Goal: Task Accomplishment & Management: Manage account settings

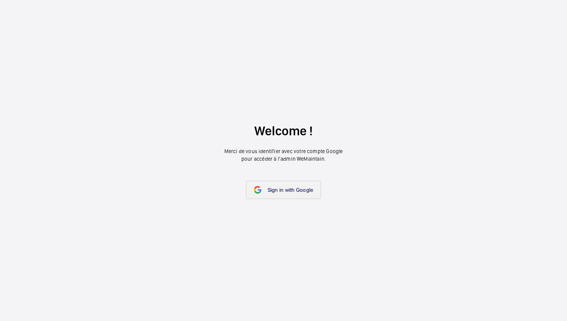
click at [285, 191] on span "Sign in with Google" at bounding box center [291, 190] width 46 height 6
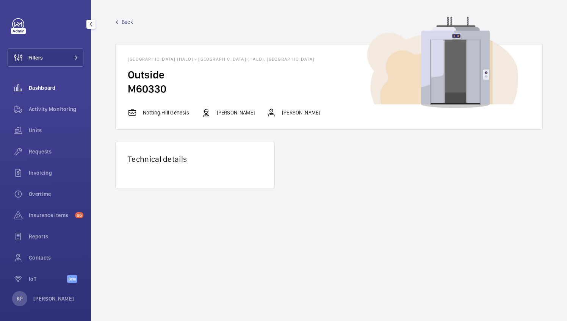
click at [45, 90] on span "Dashboard" at bounding box center [56, 88] width 55 height 8
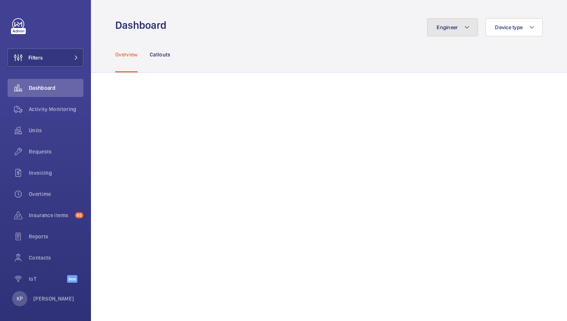
click at [465, 28] on button "Engineer" at bounding box center [452, 27] width 51 height 18
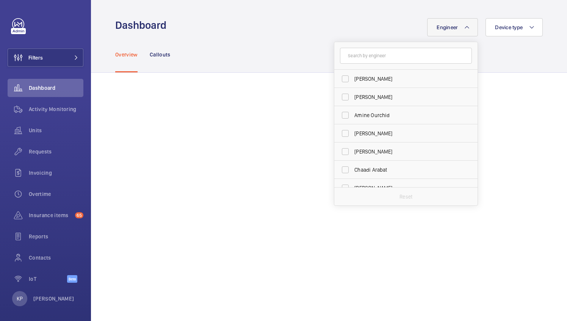
click at [383, 58] on input "text" at bounding box center [406, 56] width 132 height 16
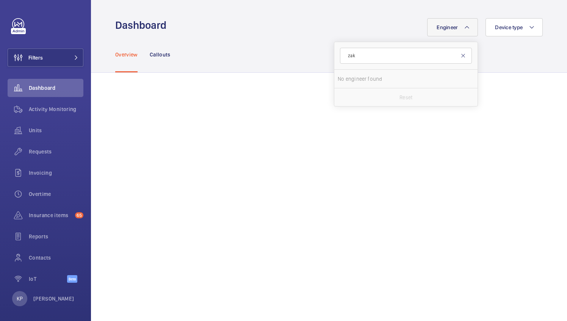
type input "zak"
click at [460, 54] on mat-icon at bounding box center [463, 56] width 6 height 6
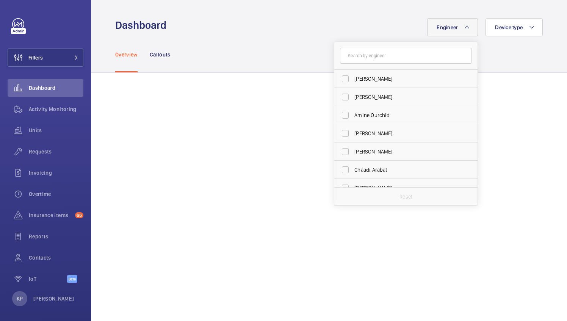
click at [477, 44] on div "Overview Callouts" at bounding box center [328, 54] width 427 height 36
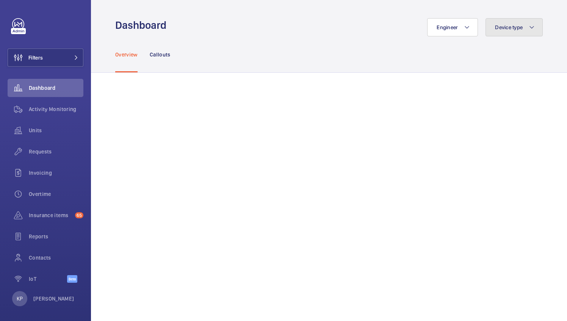
click at [509, 30] on span "Device type" at bounding box center [509, 27] width 28 height 6
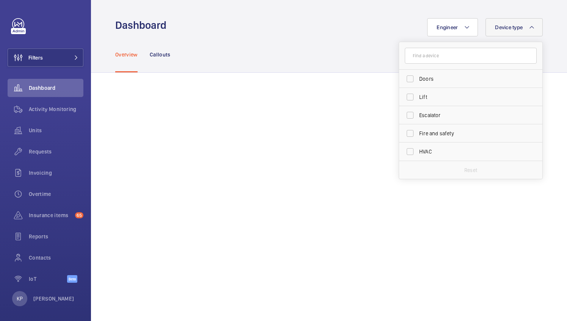
click at [337, 30] on div "Engineer Device type Doors Lift Escalator Fire and safety HVAC Reset" at bounding box center [357, 27] width 372 height 18
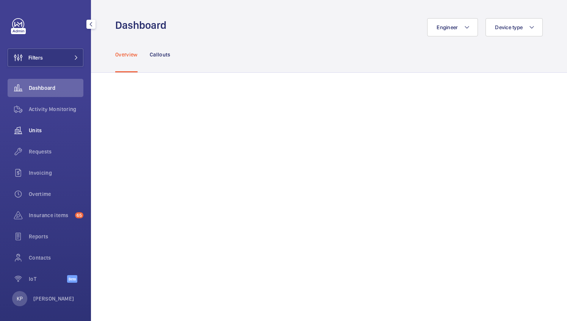
click at [32, 136] on div "Units" at bounding box center [46, 130] width 76 height 18
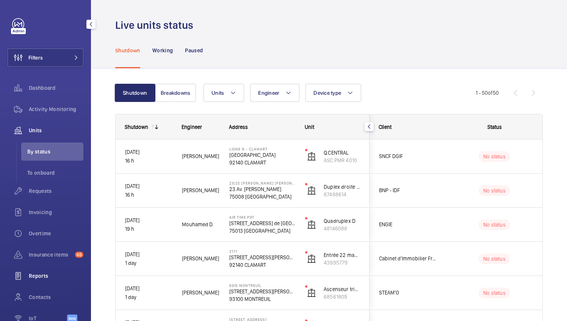
click at [44, 279] on span "Reports" at bounding box center [56, 276] width 55 height 8
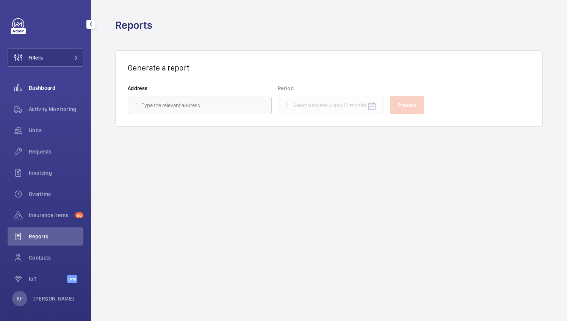
click at [43, 89] on span "Dashboard" at bounding box center [56, 88] width 55 height 8
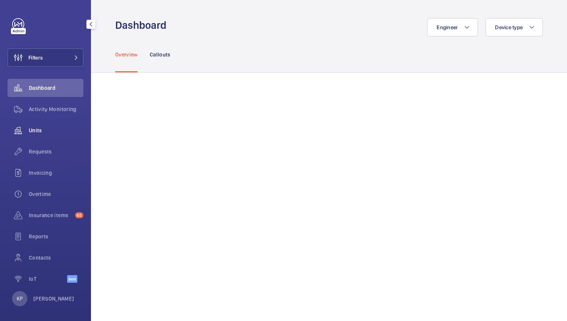
click at [44, 133] on span "Units" at bounding box center [56, 131] width 55 height 8
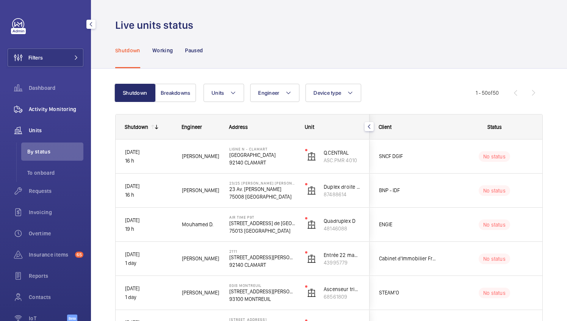
click at [62, 110] on span "Activity Monitoring" at bounding box center [56, 109] width 55 height 8
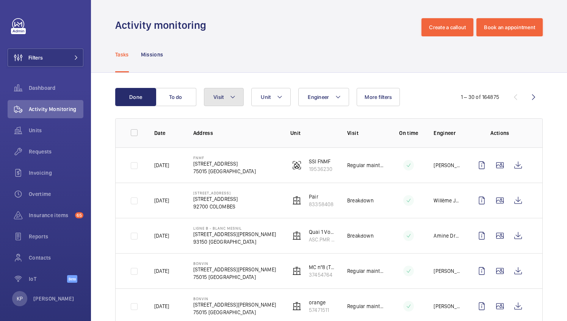
click at [226, 93] on button "Visit" at bounding box center [224, 97] width 40 height 18
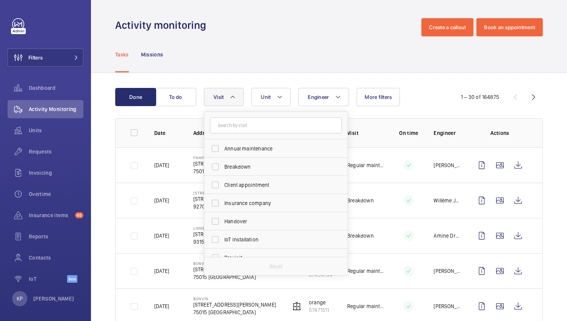
click at [226, 93] on button "Visit" at bounding box center [224, 97] width 40 height 18
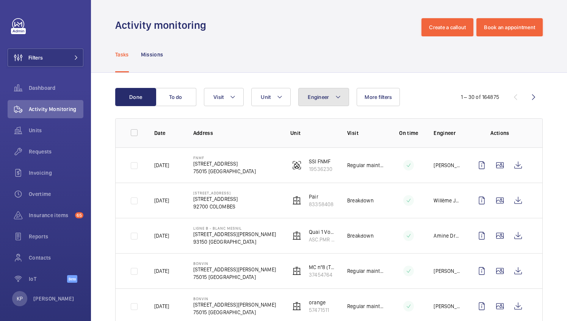
click at [324, 95] on span "Engineer" at bounding box center [318, 97] width 21 height 6
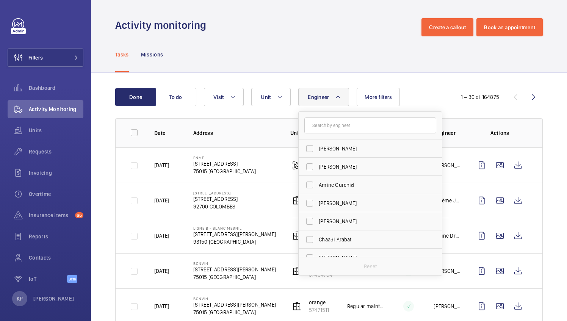
click at [324, 95] on span "Engineer" at bounding box center [318, 97] width 21 height 6
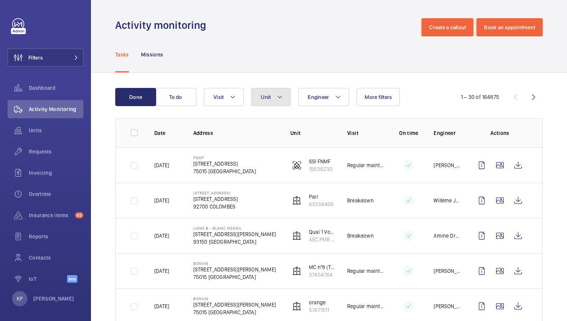
click at [271, 91] on button "Unit" at bounding box center [270, 97] width 39 height 18
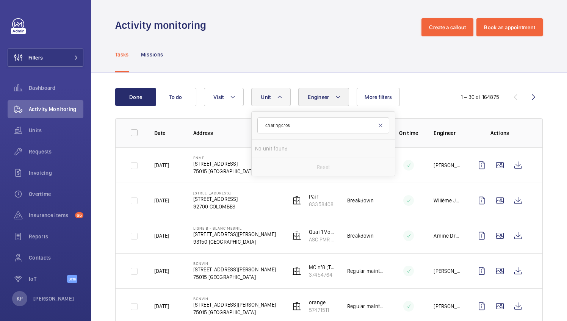
type input "charing cross"
drag, startPoint x: 313, startPoint y: 125, endPoint x: -2, endPoint y: 126, distance: 314.2
click at [0, 126] on html "Filters Dashboard Activity Monitoring Units Requests Invoicing Overtime Insuran…" at bounding box center [283, 160] width 567 height 321
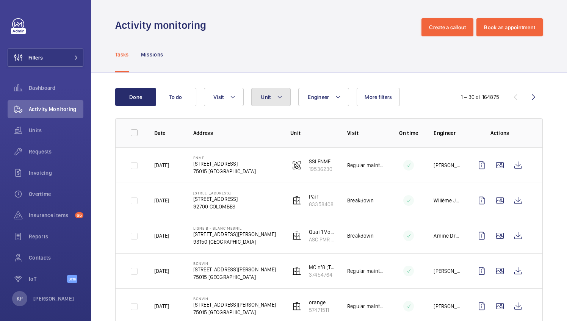
click at [274, 99] on button "Unit" at bounding box center [270, 97] width 39 height 18
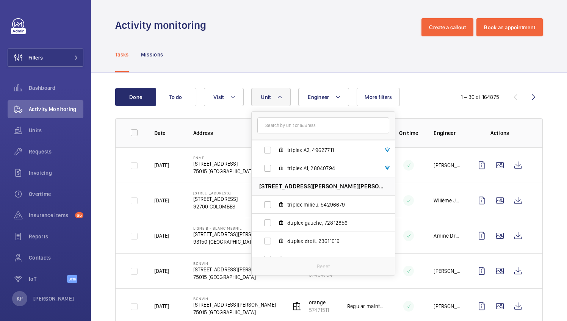
scroll to position [875, 0]
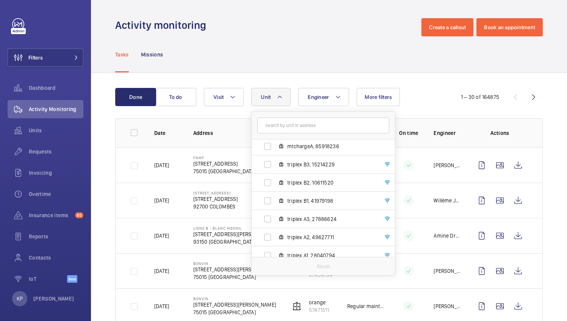
click at [263, 61] on div "Tasks Missions" at bounding box center [328, 54] width 427 height 36
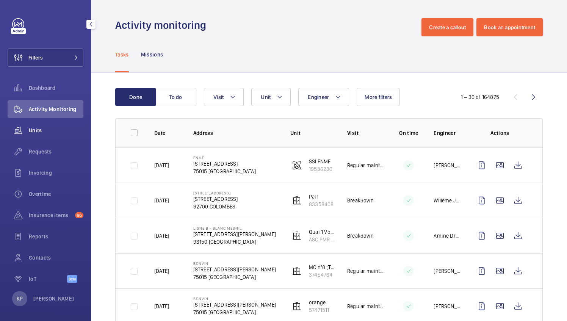
click at [30, 127] on div "Units" at bounding box center [46, 130] width 76 height 18
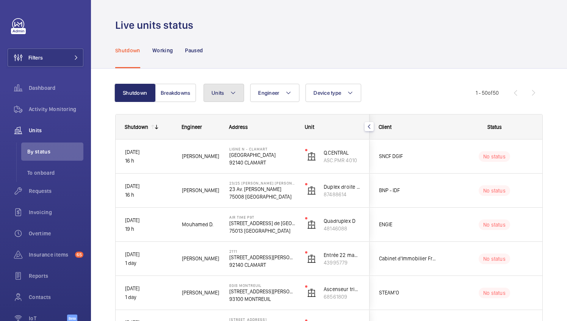
click at [235, 95] on mat-icon at bounding box center [233, 92] width 6 height 9
type input "charin"
click at [226, 50] on div "Shutdown Working Paused" at bounding box center [328, 50] width 427 height 36
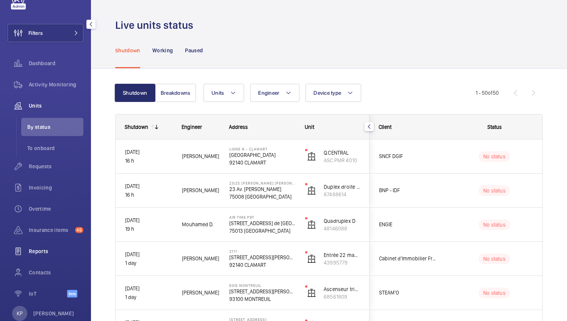
scroll to position [42, 0]
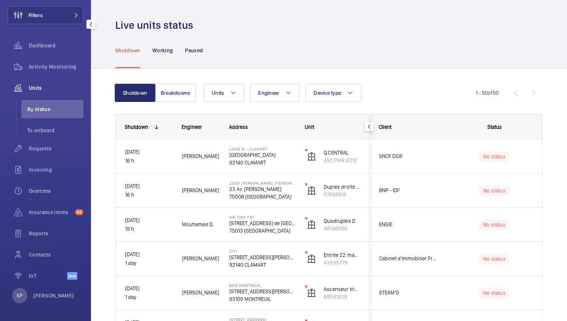
click at [40, 89] on span "Units" at bounding box center [56, 88] width 55 height 8
click at [43, 130] on span "To onboard" at bounding box center [55, 131] width 56 height 8
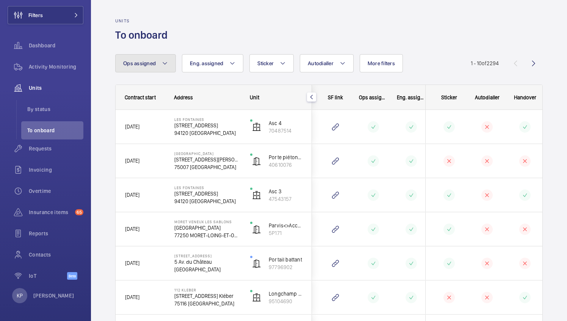
click at [164, 61] on mat-icon at bounding box center [165, 63] width 6 height 9
click at [148, 62] on span "Ops assigned" at bounding box center [139, 63] width 33 height 6
click at [204, 45] on div "Units To onboard Ops assigned Eng. assigned Sticker Autodialler More filters Ha…" at bounding box center [329, 237] width 476 height 475
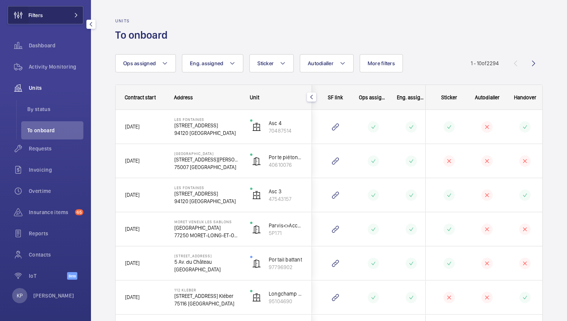
click at [25, 12] on wm-front-icon-button at bounding box center [18, 15] width 20 height 18
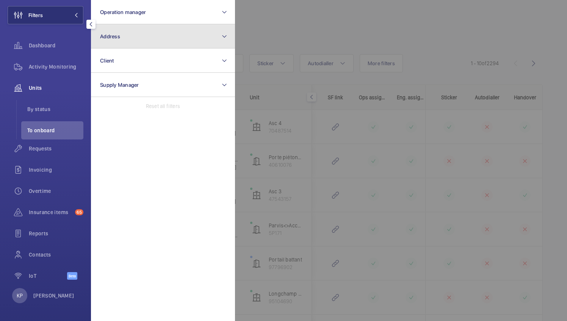
click at [227, 33] on button "Address" at bounding box center [163, 36] width 144 height 24
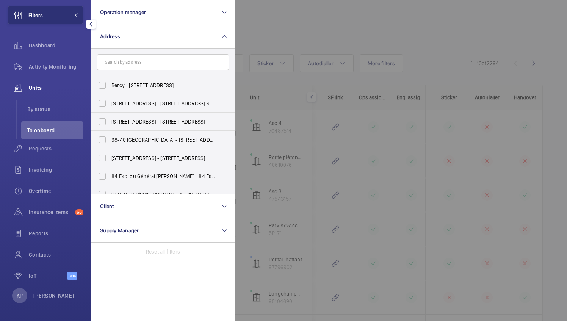
click at [205, 59] on input "text" at bounding box center [163, 62] width 132 height 16
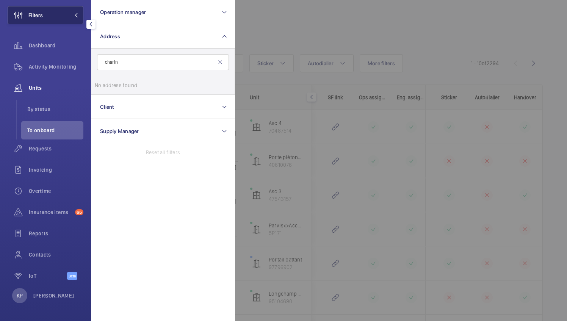
type input "charin"
click at [74, 12] on button "Filters" at bounding box center [46, 15] width 76 height 18
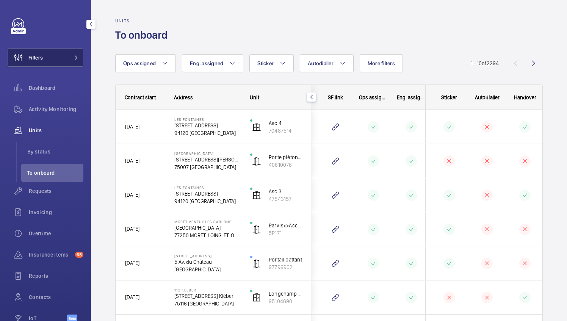
click at [75, 51] on button "Filters" at bounding box center [46, 58] width 76 height 18
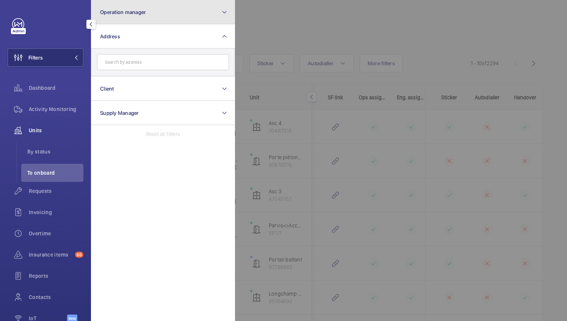
click at [218, 12] on button "Operation manager" at bounding box center [163, 12] width 144 height 24
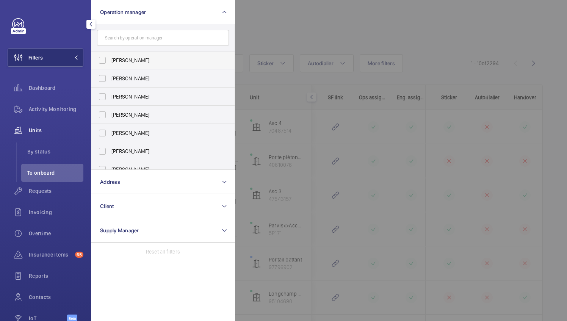
scroll to position [28, 0]
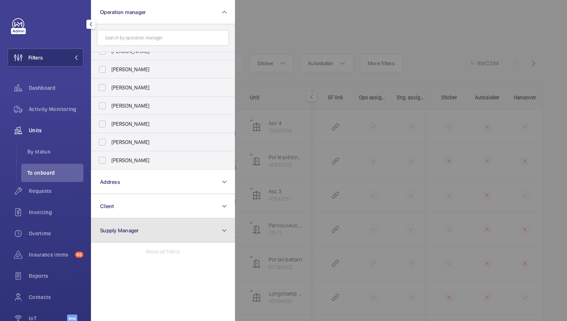
click at [142, 219] on button "Supply Manager" at bounding box center [163, 230] width 144 height 24
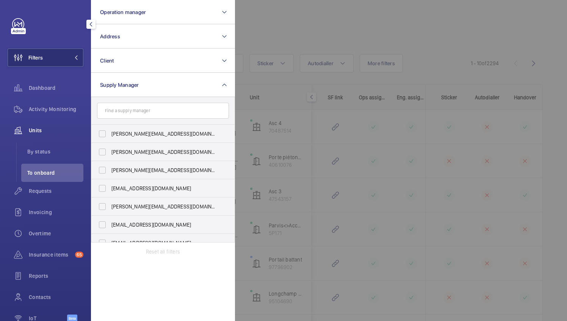
click at [89, 21] on mat-icon "button" at bounding box center [90, 24] width 9 height 6
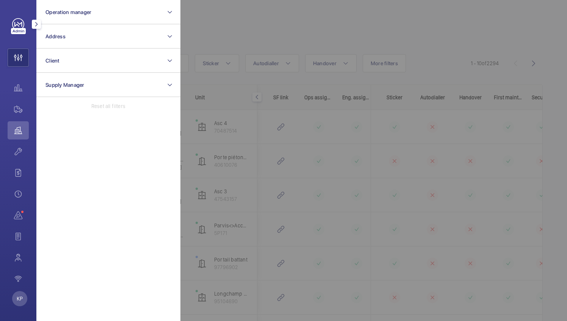
click at [36, 21] on mat-icon "button" at bounding box center [36, 24] width 9 height 6
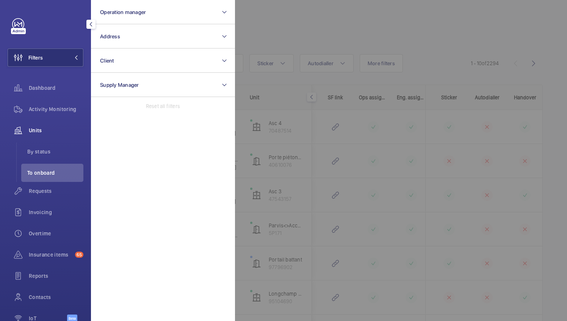
click at [20, 23] on link at bounding box center [18, 24] width 12 height 12
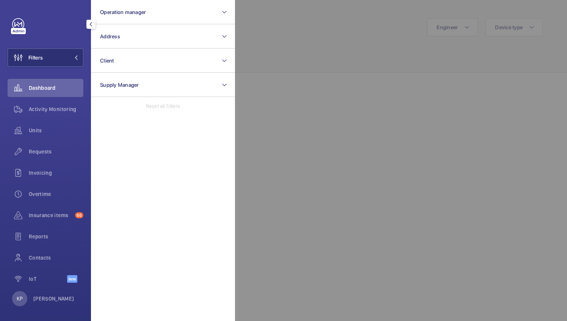
click at [302, 42] on div at bounding box center [518, 160] width 567 height 321
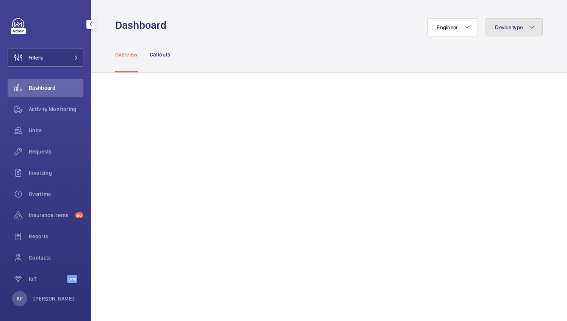
click at [495, 30] on span "Device type" at bounding box center [509, 27] width 28 height 6
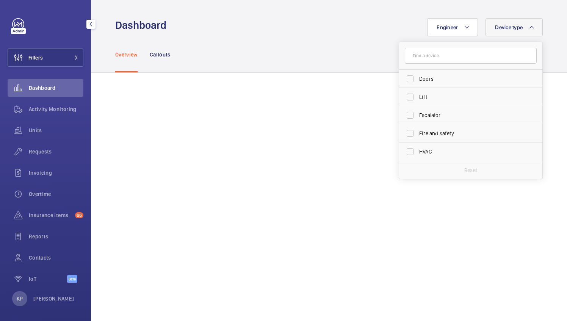
click at [495, 30] on span "Device type" at bounding box center [509, 27] width 28 height 6
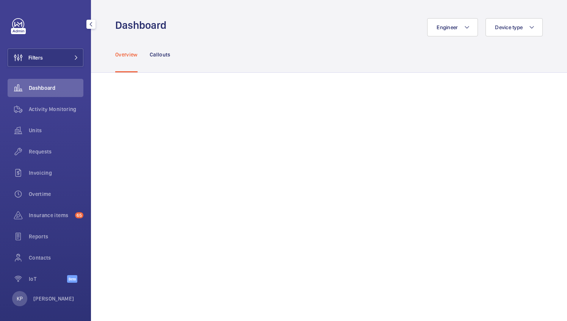
click at [263, 31] on div "Engineer Device type" at bounding box center [357, 27] width 372 height 18
click at [42, 89] on span "Dashboard" at bounding box center [56, 88] width 55 height 8
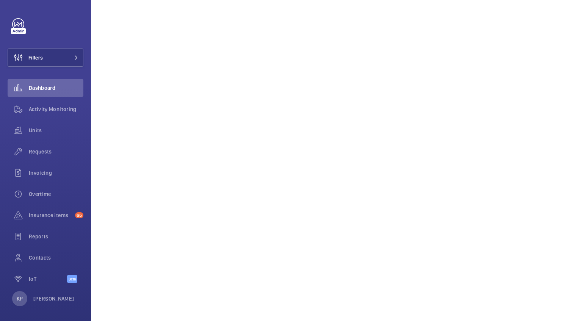
scroll to position [1125, 0]
click at [55, 298] on p "[PERSON_NAME]" at bounding box center [53, 299] width 41 height 8
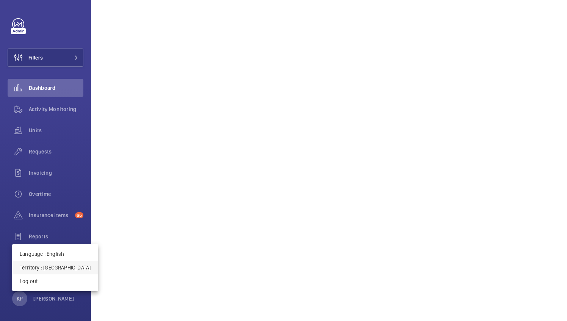
click at [38, 269] on p "Territory : [GEOGRAPHIC_DATA]" at bounding box center [55, 268] width 71 height 8
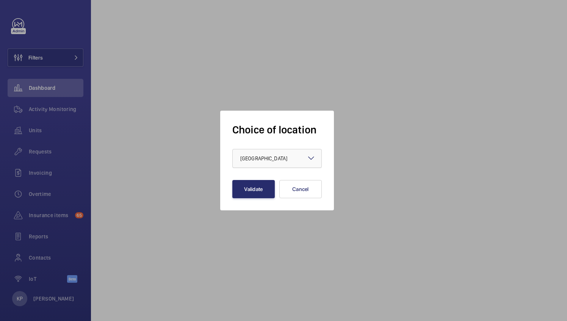
click at [292, 158] on div at bounding box center [277, 158] width 89 height 18
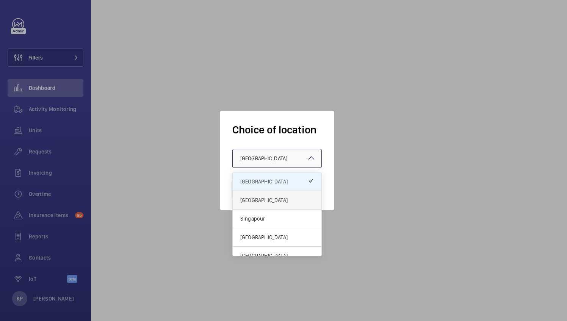
click at [272, 200] on span "[GEOGRAPHIC_DATA]" at bounding box center [277, 200] width 74 height 8
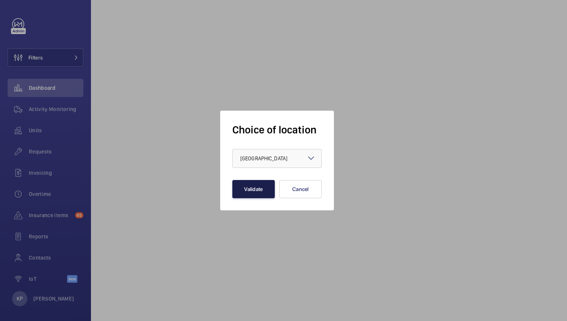
click at [259, 193] on button "Validate" at bounding box center [253, 189] width 42 height 18
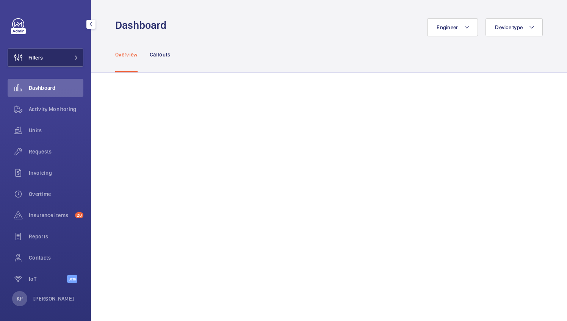
click at [45, 61] on button "Filters" at bounding box center [46, 58] width 76 height 18
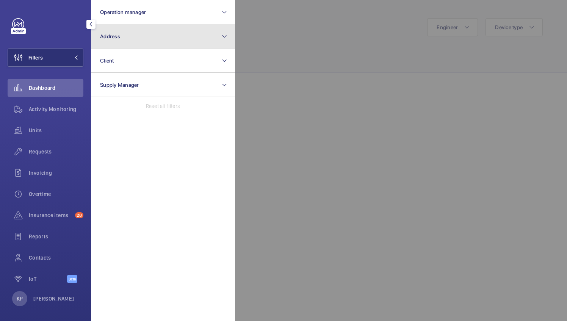
click at [156, 36] on button "Address" at bounding box center [163, 36] width 144 height 24
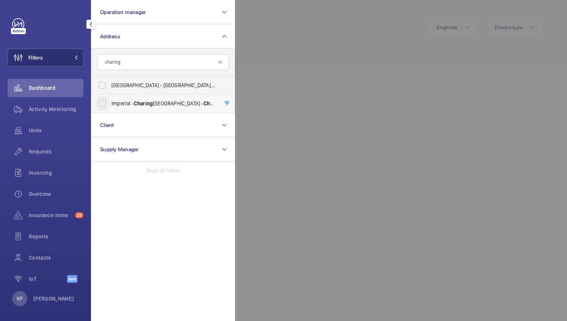
type input "charing"
click at [103, 102] on input "Imperial - Charing Cross Hospital - Charing Cross Hospital, LONDON W6 8RF" at bounding box center [102, 103] width 15 height 15
checkbox input "true"
click at [93, 28] on button "button" at bounding box center [90, 24] width 9 height 9
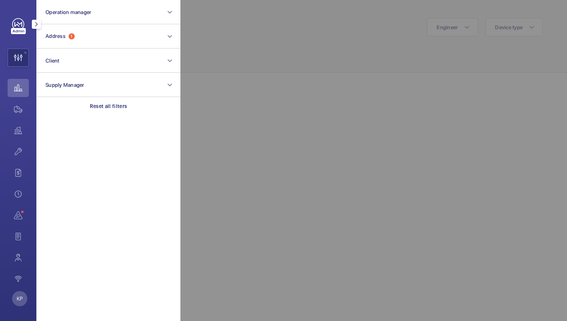
click at [270, 45] on div at bounding box center [463, 160] width 567 height 321
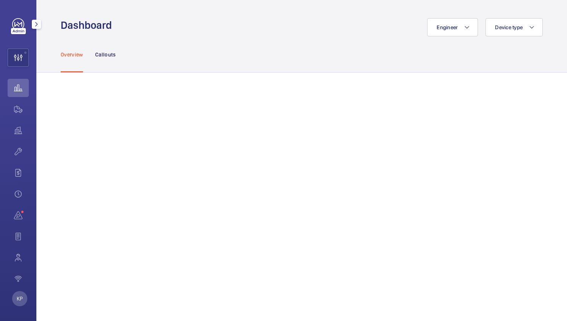
click at [34, 24] on mat-icon "button" at bounding box center [36, 24] width 9 height 6
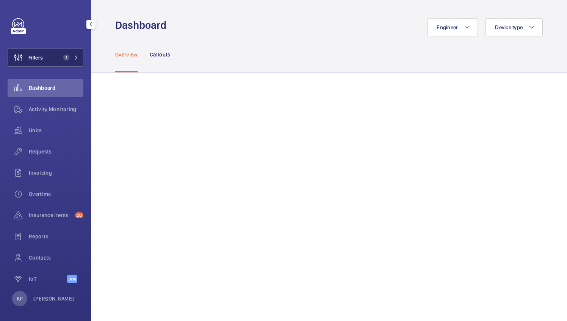
click at [73, 54] on button "Filters 1" at bounding box center [46, 58] width 76 height 18
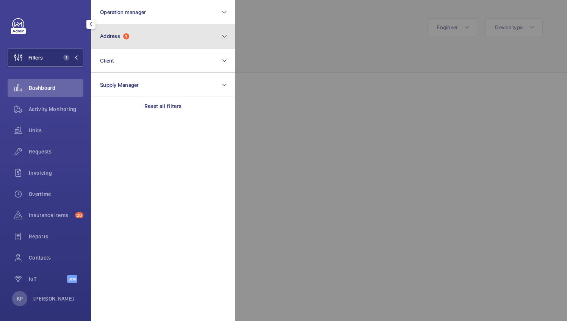
click at [161, 39] on button "Address 1" at bounding box center [163, 36] width 144 height 24
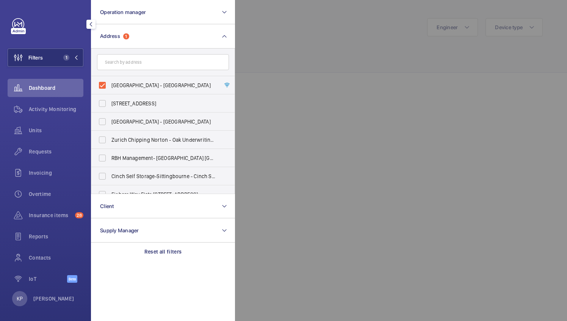
click at [317, 142] on div at bounding box center [518, 160] width 567 height 321
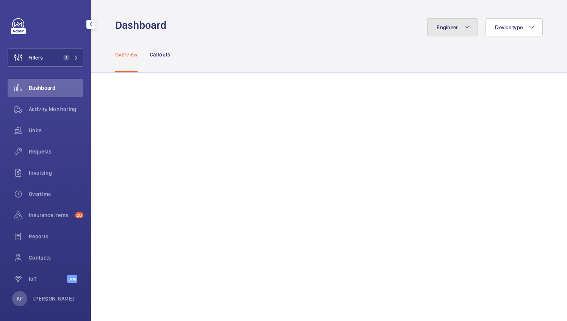
click at [454, 25] on button "Engineer" at bounding box center [452, 27] width 51 height 18
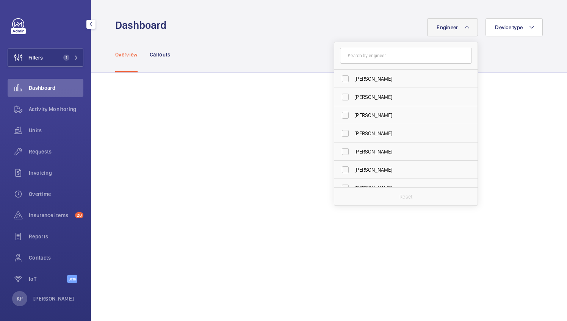
click at [454, 25] on button "Engineer" at bounding box center [452, 27] width 51 height 18
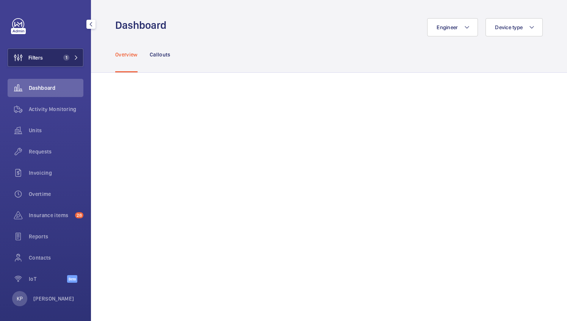
click at [75, 55] on span "1" at bounding box center [69, 58] width 18 height 6
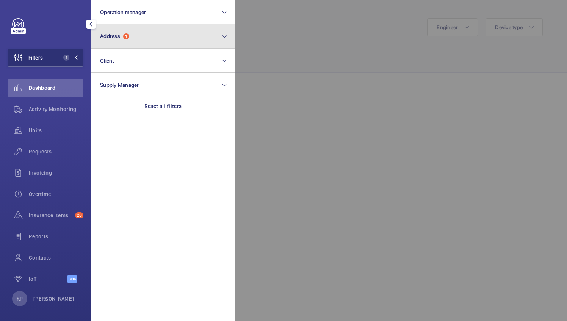
click at [223, 31] on button "Address 1" at bounding box center [163, 36] width 144 height 24
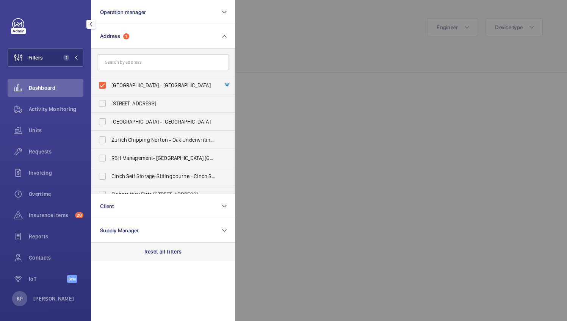
click at [148, 258] on div "Reset all filters" at bounding box center [163, 252] width 144 height 18
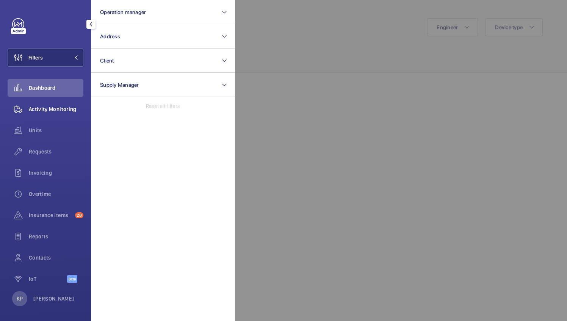
click at [42, 108] on span "Activity Monitoring" at bounding box center [56, 109] width 55 height 8
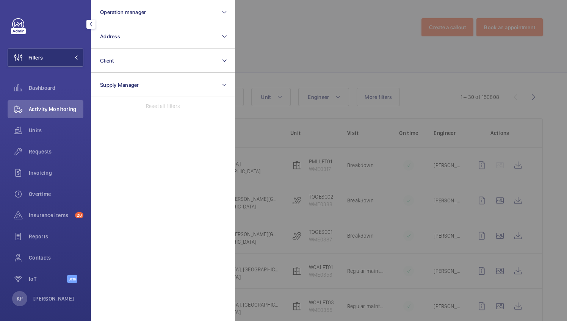
click at [338, 46] on div at bounding box center [518, 160] width 567 height 321
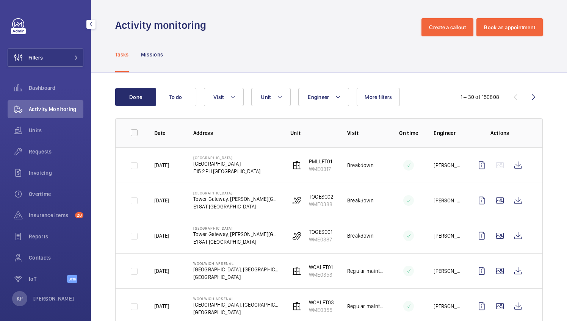
click at [50, 106] on span "Activity Monitoring" at bounding box center [56, 109] width 55 height 8
click at [274, 95] on button "Unit" at bounding box center [270, 97] width 39 height 18
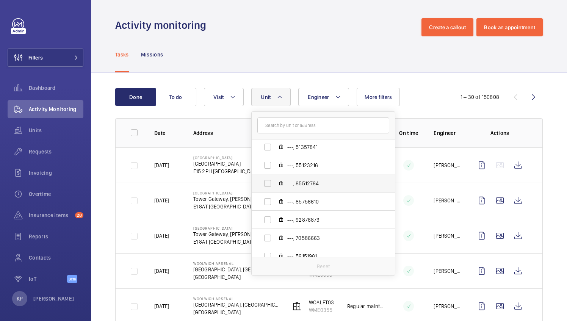
scroll to position [2577, 0]
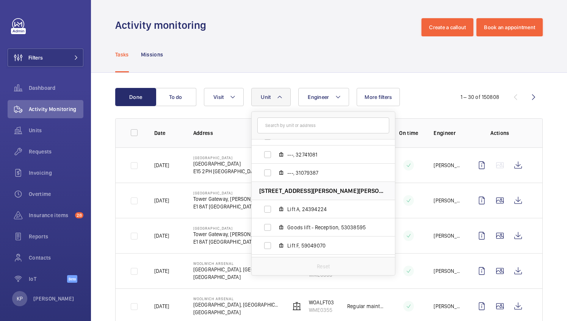
click at [328, 123] on input "text" at bounding box center [323, 125] width 132 height 16
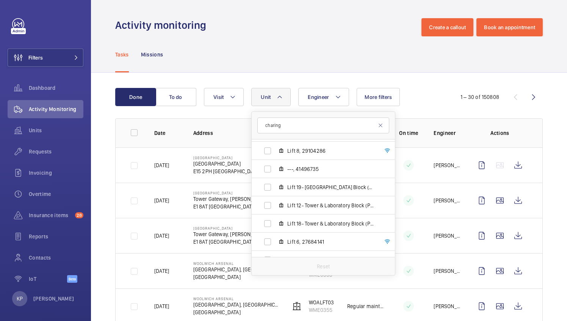
scroll to position [675, 0]
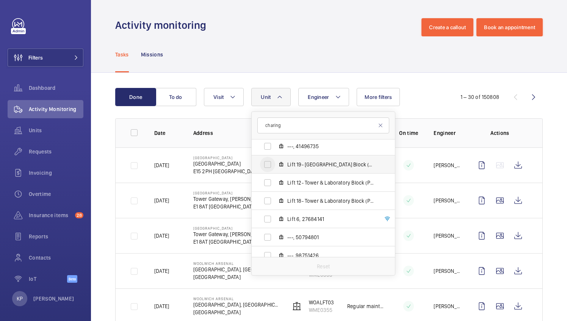
type input "charing"
click at [265, 165] on input "Lift 19- Tower & Laboratory Block (Passenger), 15046509" at bounding box center [267, 164] width 15 height 15
checkbox input "true"
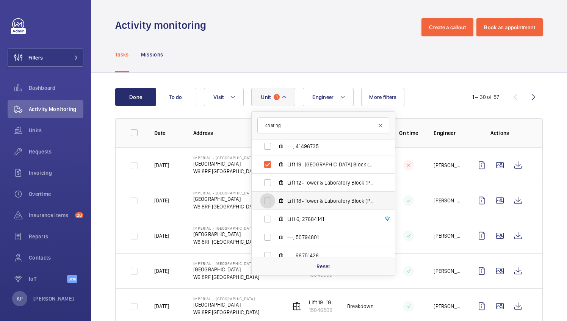
click at [265, 202] on input "Lift 18- Tower & Laboratory Block (Passenger), 49034976" at bounding box center [267, 200] width 15 height 15
checkbox input "true"
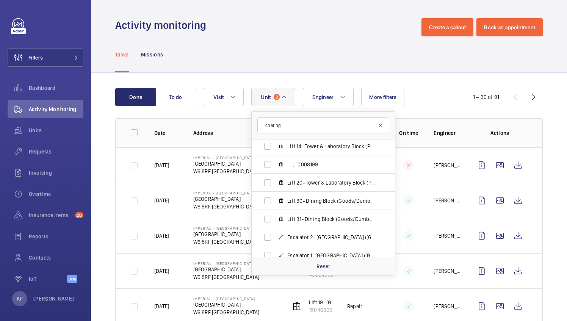
scroll to position [183, 0]
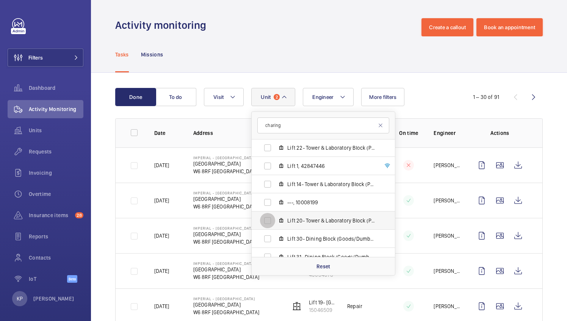
click at [269, 219] on input "Lift 20- Tower & Laboratory Block (Passenger), 90931621" at bounding box center [267, 220] width 15 height 15
checkbox input "true"
click at [432, 103] on div "Engineer Unit 3 charing Imperial - Charing Cross Hospital - Charing Cross Hospi…" at bounding box center [328, 97] width 248 height 18
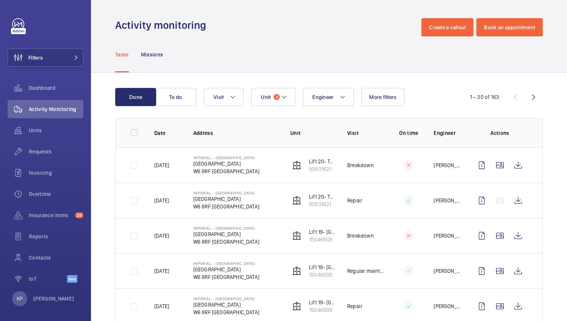
click at [169, 166] on p "[DATE]" at bounding box center [161, 165] width 15 height 8
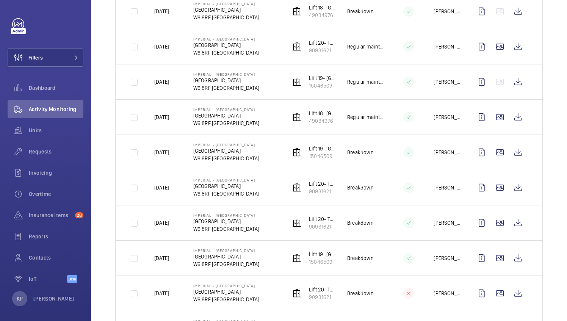
scroll to position [898, 0]
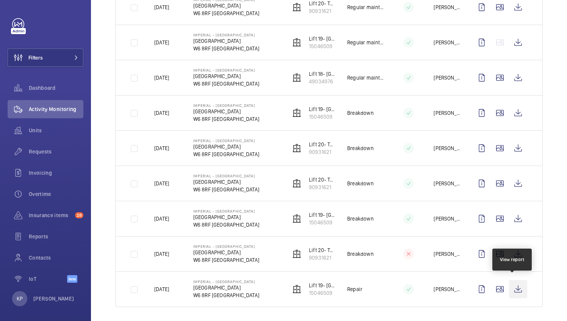
click at [513, 283] on wm-front-icon-button at bounding box center [518, 289] width 18 height 18
click at [52, 231] on div "Reports" at bounding box center [46, 236] width 76 height 18
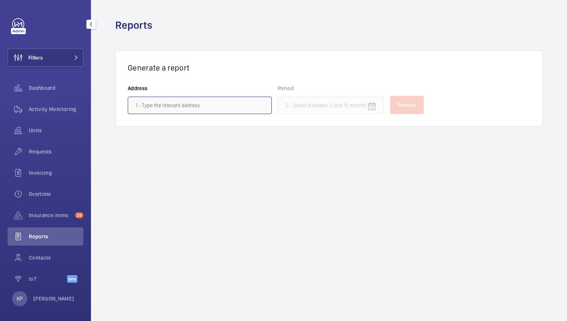
click at [208, 105] on input "text" at bounding box center [200, 105] width 144 height 17
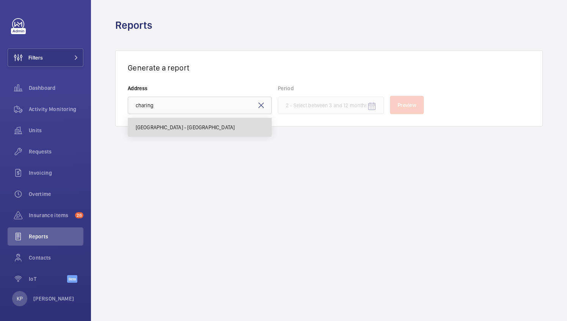
click at [193, 128] on span "Imperial - Charing Cross Hospital - Charing Cross Hospital, LONDON W6 8RF" at bounding box center [185, 128] width 99 height 8
type input "Imperial - Charing Cross Hospital - Charing Cross Hospital, LONDON W6 8RF"
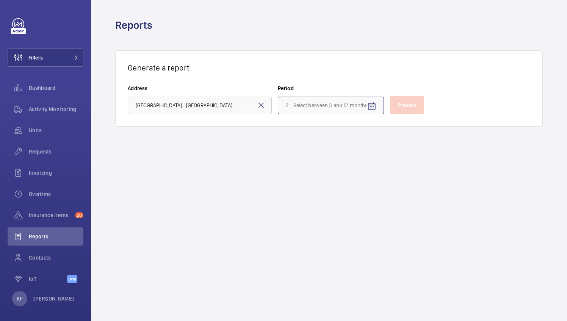
click at [355, 104] on input at bounding box center [331, 105] width 106 height 17
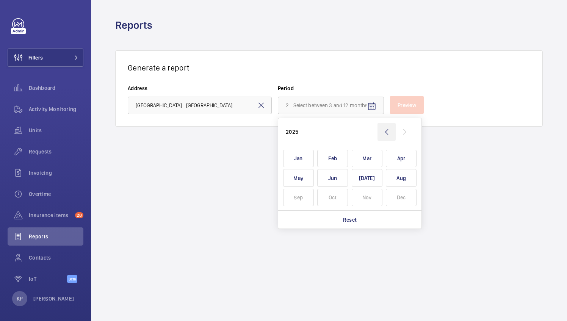
click at [386, 129] on wm-front-icon-button at bounding box center [386, 132] width 18 height 18
click at [396, 194] on span "Dec" at bounding box center [401, 198] width 31 height 18
click at [405, 196] on span "Dec" at bounding box center [401, 198] width 31 height 18
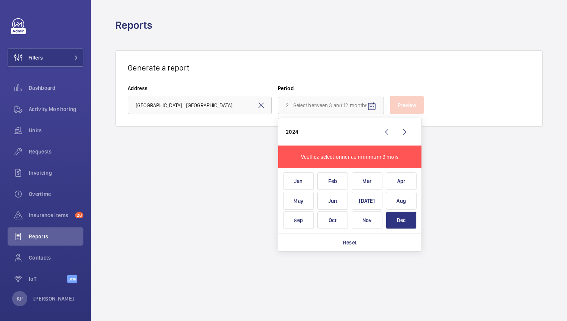
click at [404, 218] on span "Dec" at bounding box center [401, 220] width 31 height 18
click at [190, 176] on wm-front-admin-reports "Reports Generate a report Address Imperial - Charing Cross Hospital - Charing C…" at bounding box center [329, 160] width 476 height 321
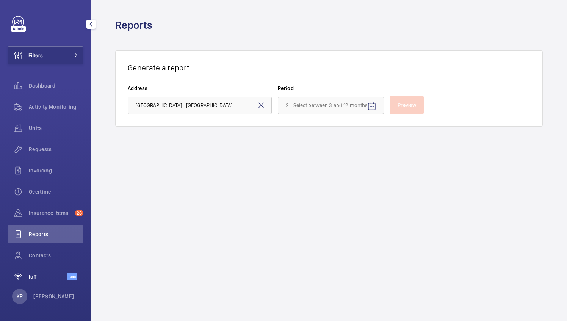
scroll to position [3, 0]
click at [38, 128] on span "Units" at bounding box center [56, 128] width 55 height 8
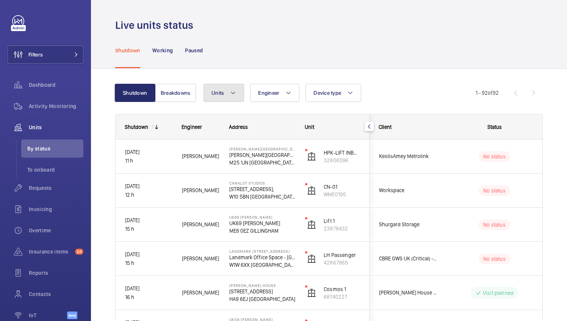
click at [233, 94] on mat-icon at bounding box center [233, 92] width 6 height 9
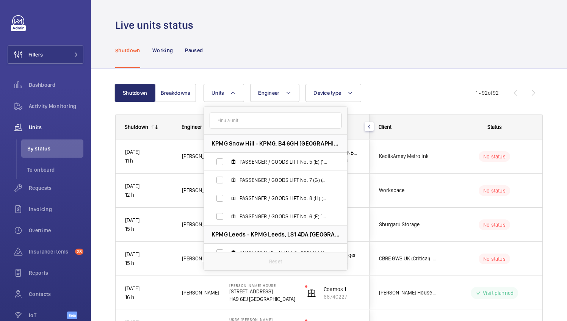
click at [256, 122] on input "text" at bounding box center [276, 121] width 132 height 16
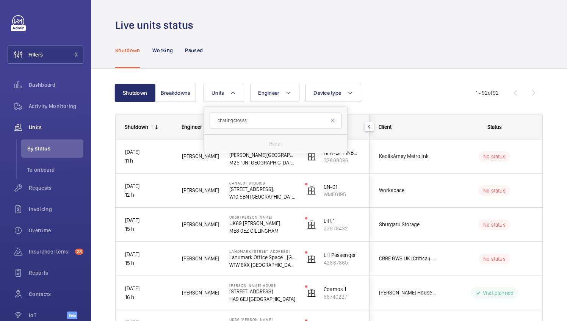
click at [256, 122] on input "charing crosss" at bounding box center [276, 121] width 132 height 16
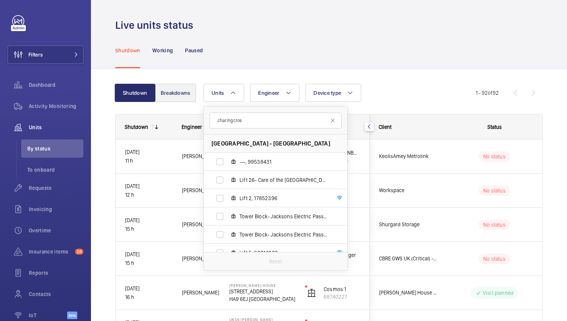
type input "charing cros"
click at [179, 89] on button "Breakdowns" at bounding box center [175, 93] width 41 height 18
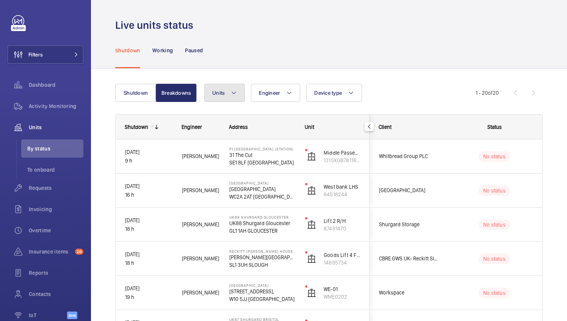
click at [233, 92] on mat-icon at bounding box center [234, 92] width 6 height 9
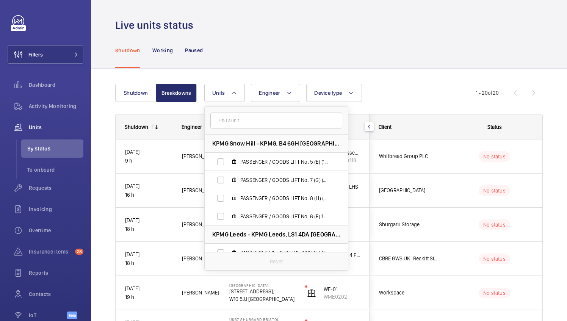
click at [234, 115] on input "text" at bounding box center [276, 121] width 132 height 16
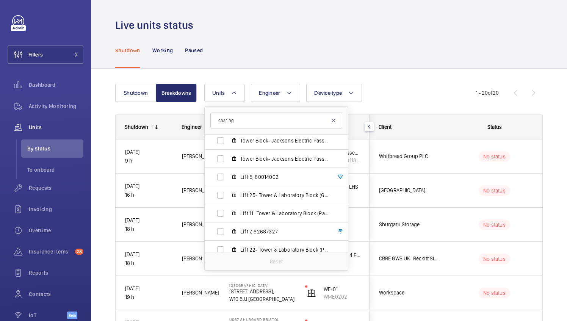
scroll to position [114, 0]
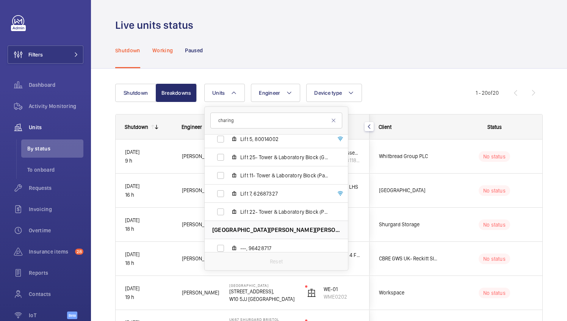
type input "charing"
click at [164, 45] on div "Working" at bounding box center [162, 50] width 20 height 36
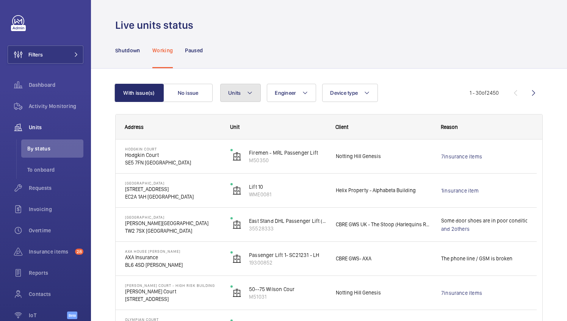
click at [244, 91] on button "Units" at bounding box center [240, 93] width 41 height 18
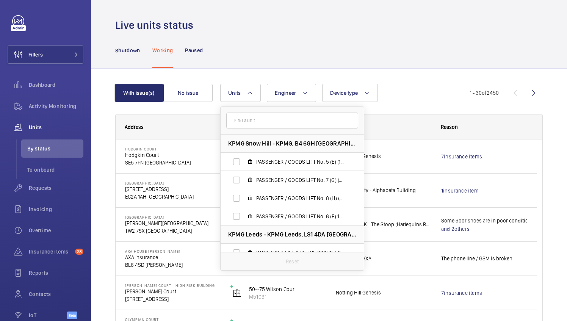
drag, startPoint x: 114, startPoint y: 73, endPoint x: 98, endPoint y: 66, distance: 17.3
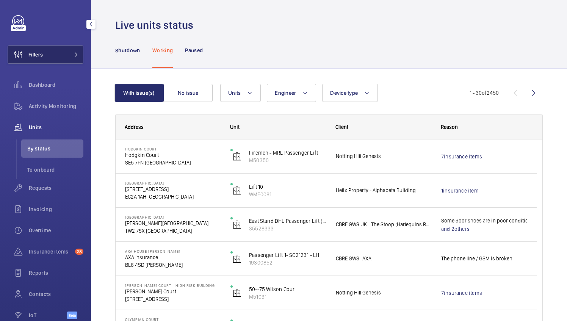
click at [70, 53] on span at bounding box center [73, 54] width 9 height 5
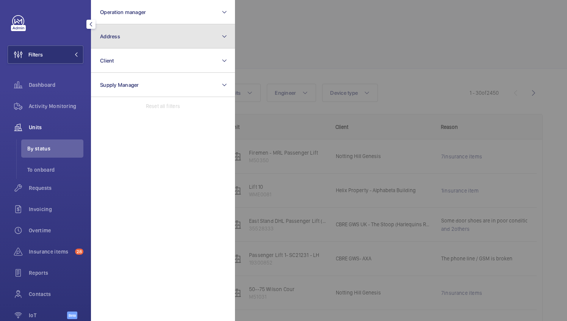
click at [151, 38] on button "Address" at bounding box center [163, 36] width 144 height 24
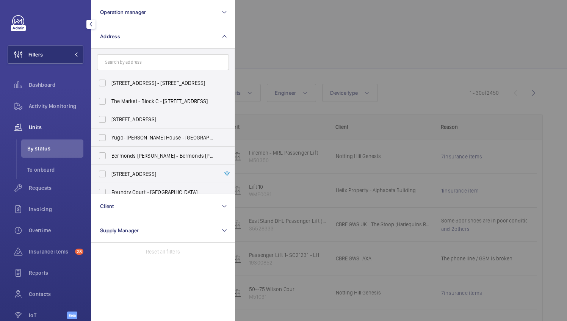
scroll to position [246, 0]
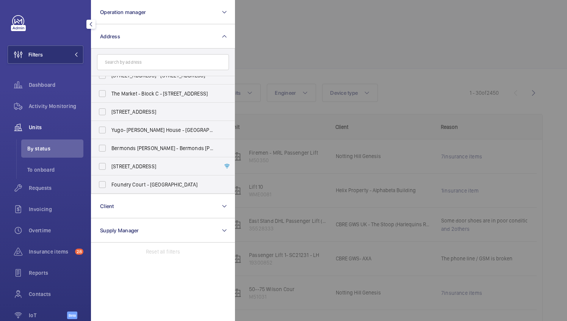
click at [136, 63] on input "text" at bounding box center [163, 62] width 132 height 16
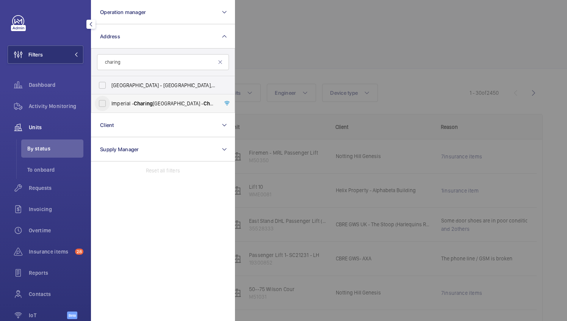
type input "charing"
click at [101, 102] on input "Imperial - Charing Cross Hospital - Charing Cross Hospital, LONDON W6 8RF" at bounding box center [102, 103] width 15 height 15
checkbox input "true"
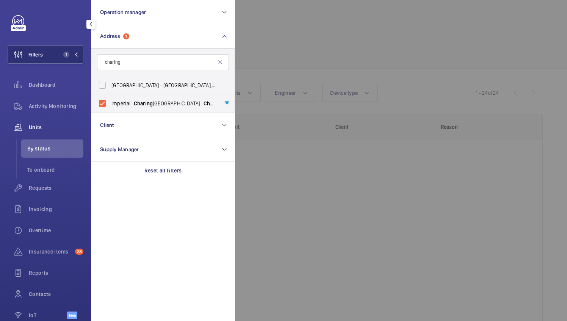
click at [244, 15] on div at bounding box center [518, 160] width 567 height 321
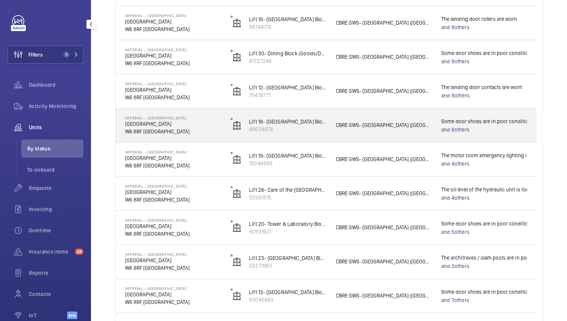
scroll to position [341, 0]
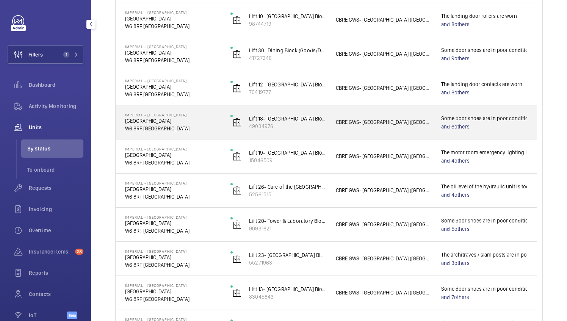
click at [211, 122] on p "Charing Cross Hospital" at bounding box center [172, 121] width 95 height 8
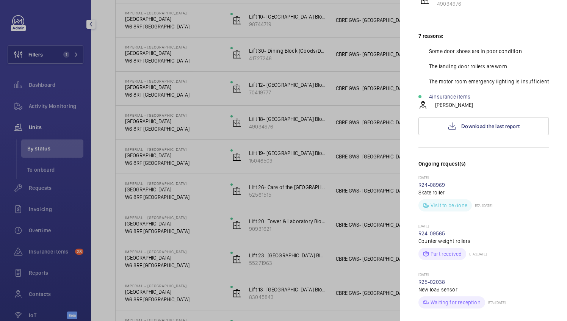
scroll to position [152, 0]
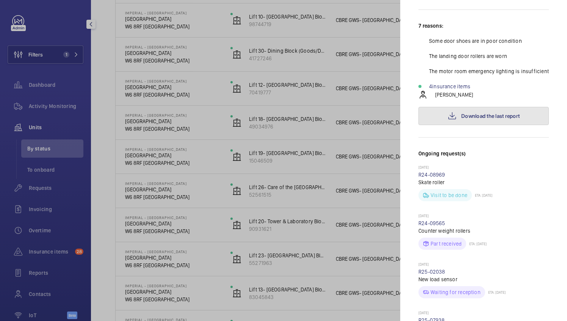
click at [506, 113] on span "Download the last report" at bounding box center [490, 116] width 58 height 6
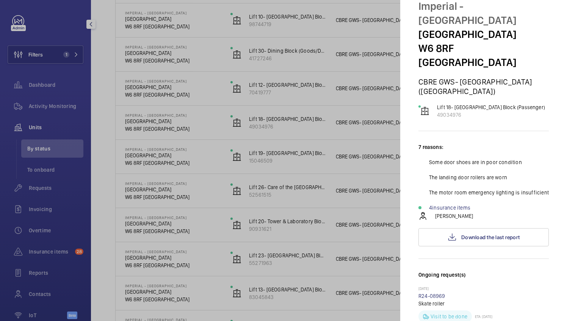
scroll to position [0, 0]
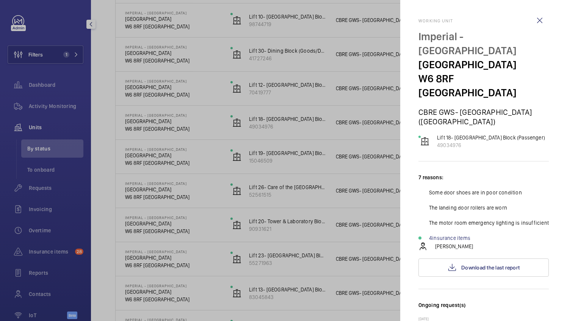
click at [96, 57] on div at bounding box center [283, 160] width 567 height 321
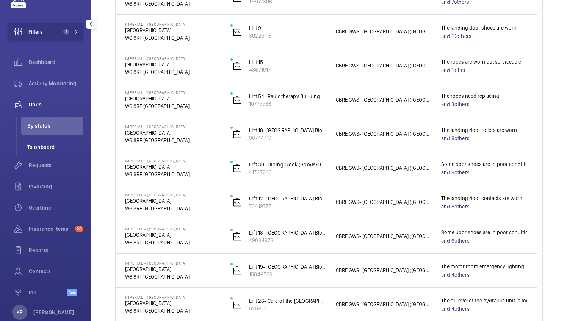
scroll to position [5, 0]
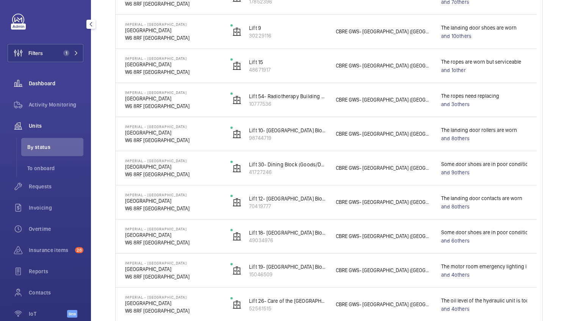
click at [39, 86] on span "Dashboard" at bounding box center [56, 84] width 55 height 8
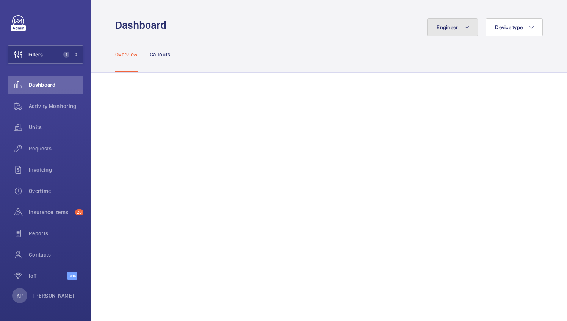
click at [464, 29] on mat-icon at bounding box center [467, 27] width 6 height 9
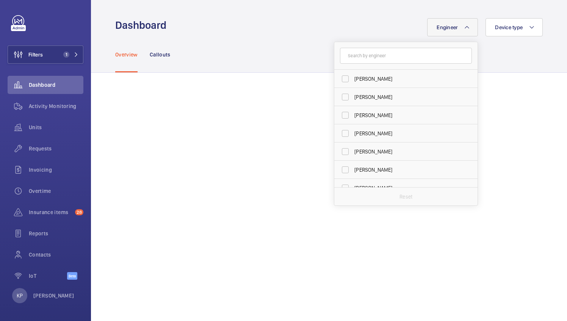
click at [464, 29] on mat-icon at bounding box center [467, 27] width 6 height 9
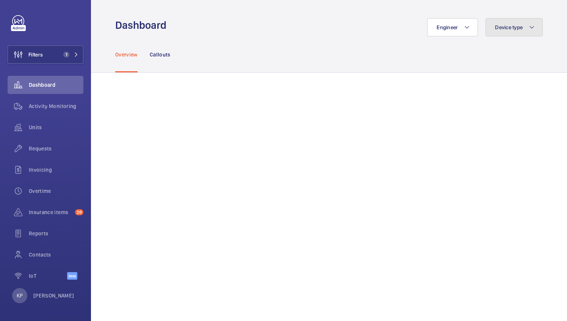
click at [504, 29] on span "Device type" at bounding box center [509, 27] width 28 height 6
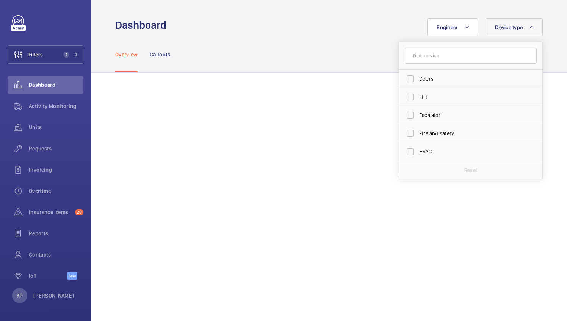
click at [504, 29] on span "Device type" at bounding box center [509, 27] width 28 height 6
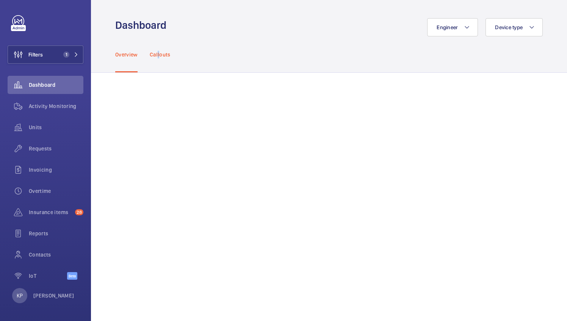
click at [158, 50] on div "Callouts" at bounding box center [160, 54] width 21 height 36
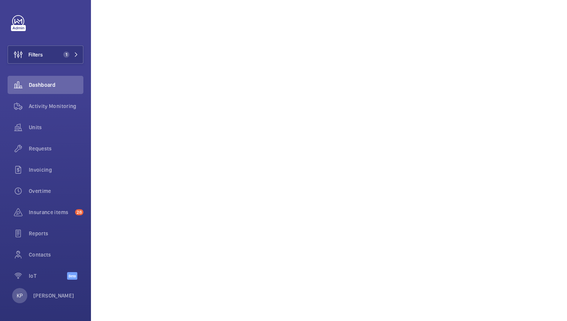
scroll to position [593, 0]
click at [39, 110] on div "Activity Monitoring" at bounding box center [46, 106] width 76 height 18
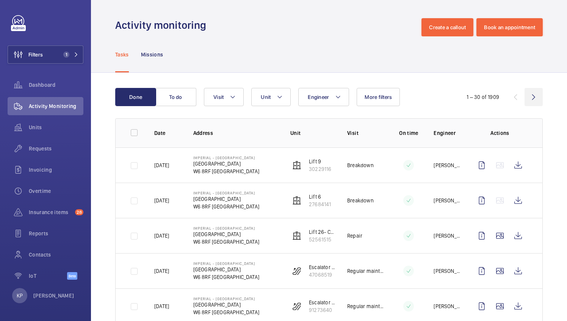
click at [528, 95] on wm-front-icon-button at bounding box center [533, 97] width 18 height 18
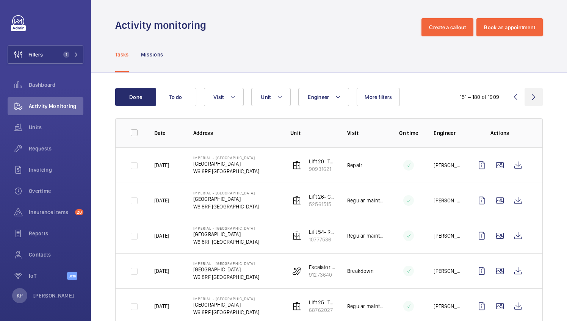
click at [528, 95] on wm-front-icon-button at bounding box center [533, 97] width 18 height 18
click at [374, 94] on span "More filters" at bounding box center [378, 97] width 27 height 6
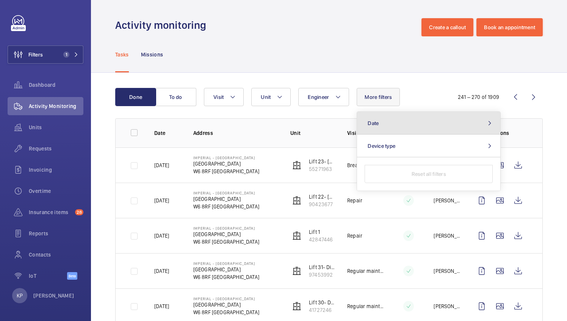
click at [431, 118] on button "Date" at bounding box center [428, 123] width 143 height 23
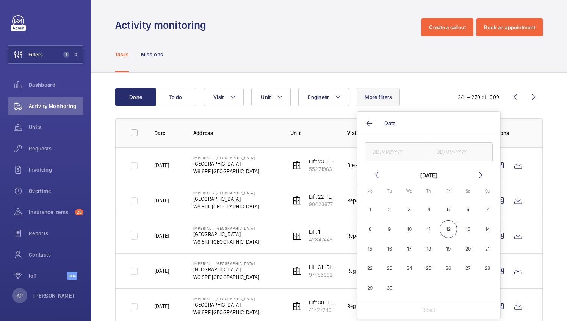
click at [374, 175] on mat-icon at bounding box center [376, 175] width 9 height 9
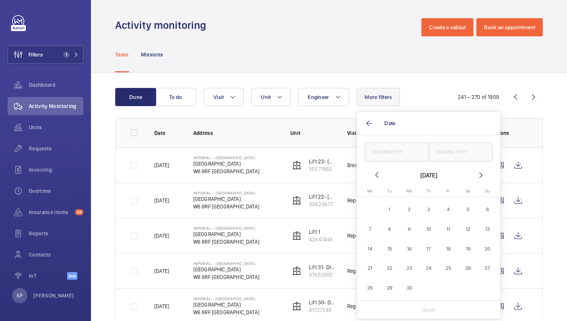
click at [374, 175] on mat-icon at bounding box center [376, 175] width 9 height 9
click at [403, 228] on span "4" at bounding box center [409, 229] width 18 height 18
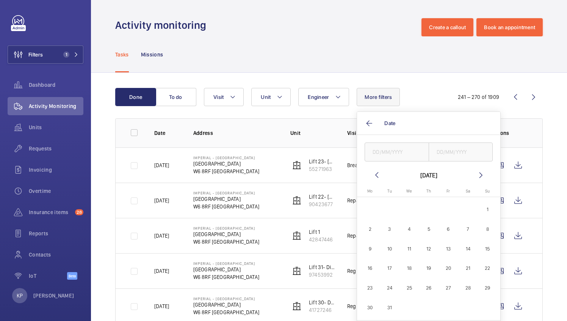
type input "04/12/2024"
click at [435, 145] on input "text" at bounding box center [461, 151] width 64 height 19
click at [414, 226] on span "4" at bounding box center [409, 229] width 18 height 18
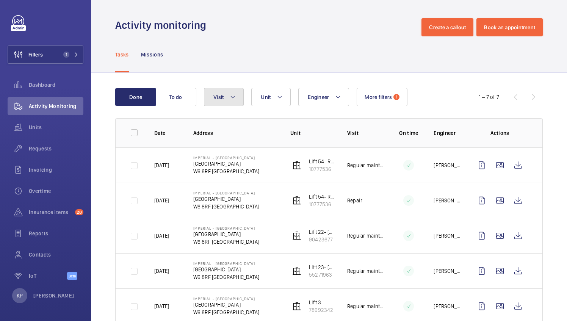
click at [235, 101] on button "Visit" at bounding box center [224, 97] width 40 height 18
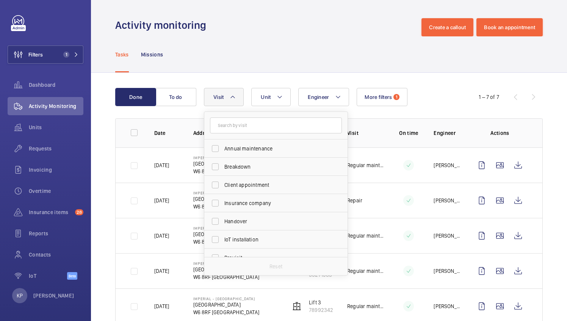
click at [235, 101] on mat-icon at bounding box center [233, 96] width 6 height 9
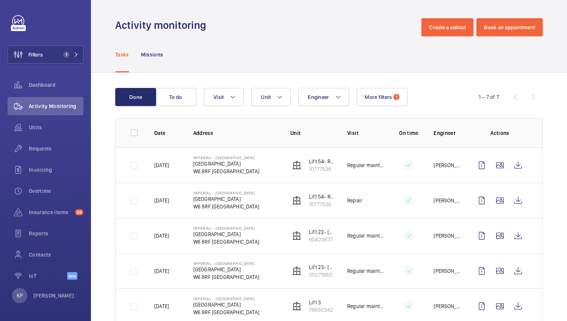
click at [294, 78] on div "Done To do Engineer Unit Visit More filters 1 1 – 7 of 7 Date Address Unit Visi…" at bounding box center [329, 243] width 476 height 340
click at [63, 54] on span "1" at bounding box center [66, 55] width 6 height 6
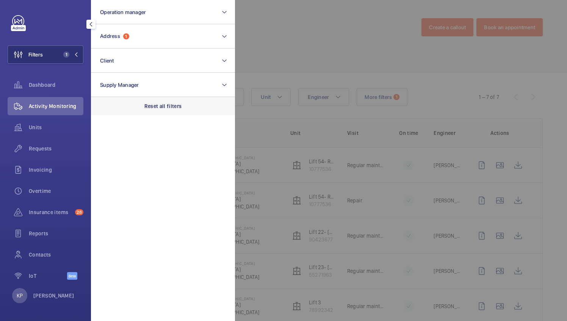
click at [163, 111] on div "Reset all filters" at bounding box center [163, 106] width 144 height 18
click at [335, 57] on div at bounding box center [518, 160] width 567 height 321
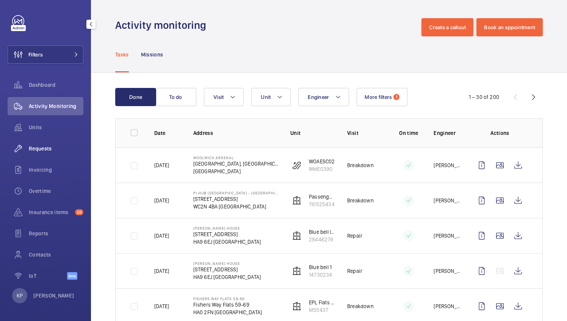
click at [44, 150] on span "Requests" at bounding box center [56, 149] width 55 height 8
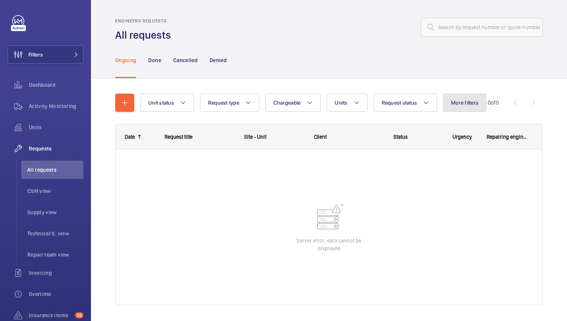
click at [464, 110] on button "More filters" at bounding box center [464, 103] width 43 height 18
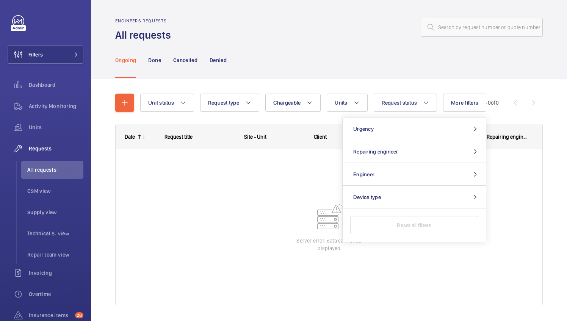
click at [100, 234] on div "Unit status Request type Chargeable Units Request status More filters Urgency R…" at bounding box center [329, 209] width 476 height 263
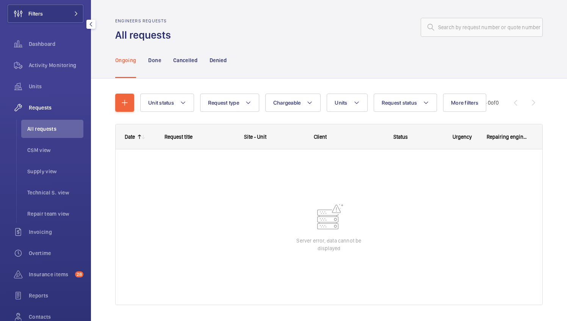
scroll to position [106, 0]
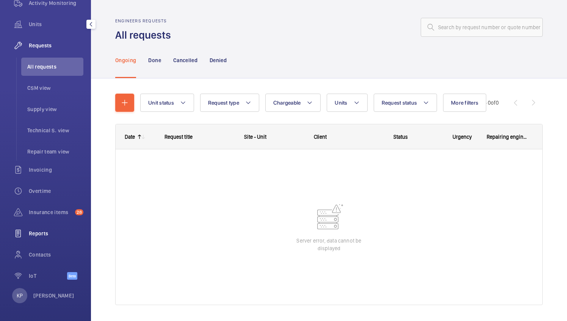
click at [51, 229] on div "Reports" at bounding box center [46, 233] width 76 height 18
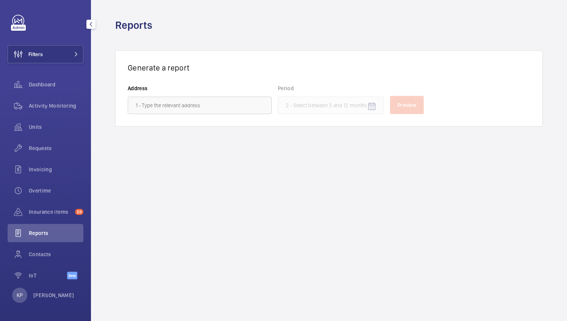
scroll to position [3, 0]
click at [155, 102] on input "text" at bounding box center [200, 105] width 144 height 17
click at [191, 128] on span "Imperial - Charing Cross Hospital - Charing Cross Hospital, LONDON W6 8RF" at bounding box center [185, 128] width 99 height 8
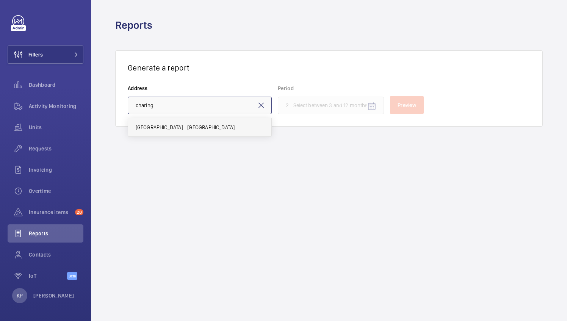
type input "Imperial - Charing Cross Hospital - Charing Cross Hospital, LONDON W6 8RF"
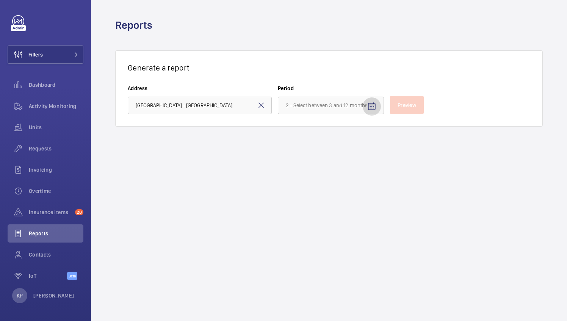
scroll to position [0, 0]
click at [363, 106] on span "Open calendar" at bounding box center [372, 106] width 18 height 18
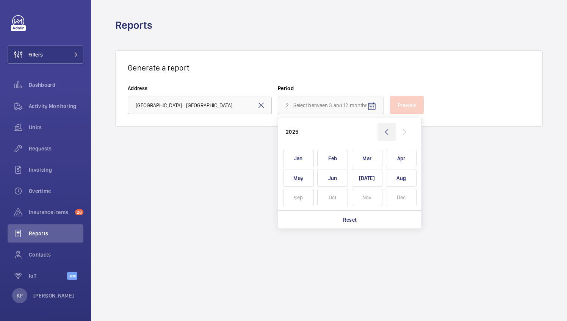
click at [389, 131] on wm-front-icon-button at bounding box center [386, 132] width 18 height 18
click at [401, 202] on span "Dec" at bounding box center [401, 198] width 31 height 18
click at [396, 196] on span "Dec" at bounding box center [401, 198] width 31 height 18
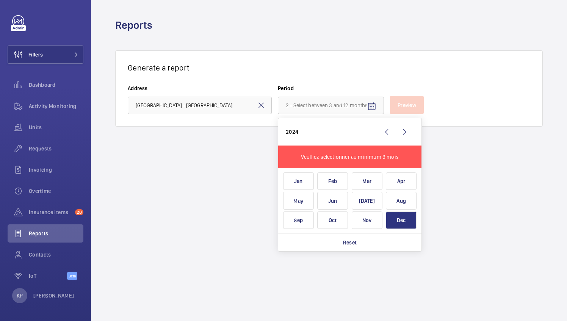
click at [396, 196] on span "Aug" at bounding box center [401, 201] width 31 height 18
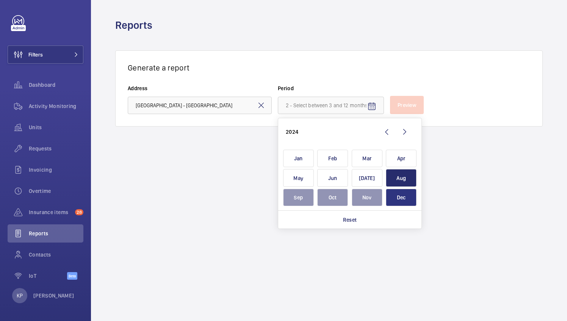
click at [396, 198] on span "Dec" at bounding box center [401, 198] width 31 height 18
type input "August 2024 - December 2024"
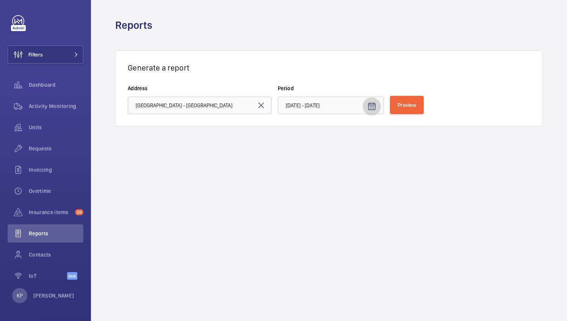
click at [365, 105] on span "Open calendar" at bounding box center [372, 106] width 18 height 18
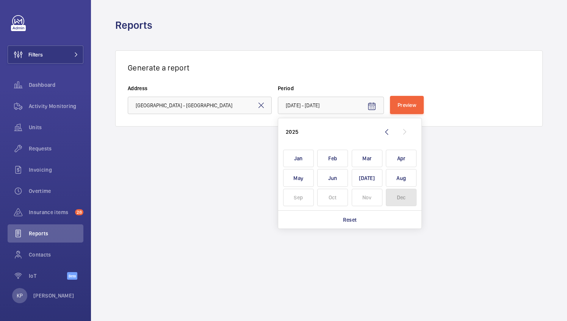
click at [400, 193] on span "Dec" at bounding box center [401, 198] width 31 height 18
click at [400, 198] on span "Dec" at bounding box center [401, 198] width 31 height 18
click at [365, 223] on div "Reset" at bounding box center [349, 219] width 143 height 18
click at [386, 134] on wm-front-icon-button at bounding box center [386, 132] width 18 height 18
click at [401, 200] on span "Dec" at bounding box center [401, 198] width 31 height 18
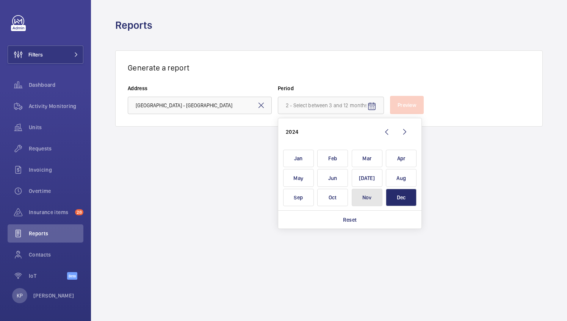
click at [374, 199] on span "Nov" at bounding box center [367, 198] width 31 height 18
click at [391, 199] on span "Dec" at bounding box center [401, 198] width 31 height 18
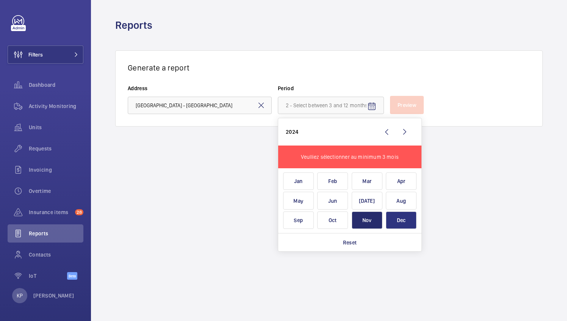
click at [408, 214] on span "Dec" at bounding box center [401, 220] width 31 height 18
click at [406, 212] on span "Dec" at bounding box center [401, 220] width 31 height 18
click at [337, 221] on span "Oct" at bounding box center [332, 220] width 31 height 18
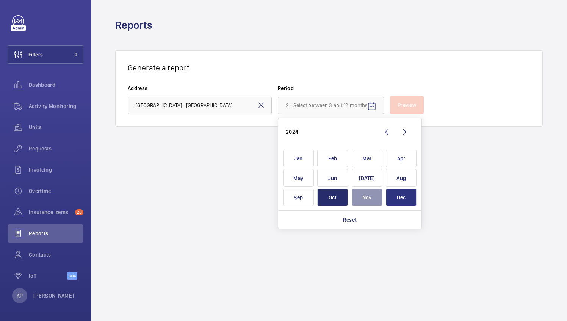
click at [404, 199] on span "Dec" at bounding box center [401, 198] width 31 height 18
type input "October 2024 - December 2024"
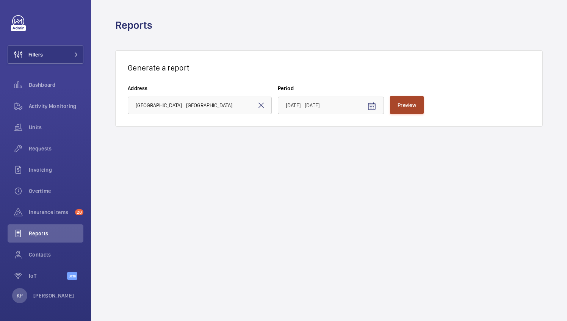
click at [407, 106] on span "Preview" at bounding box center [407, 105] width 19 height 6
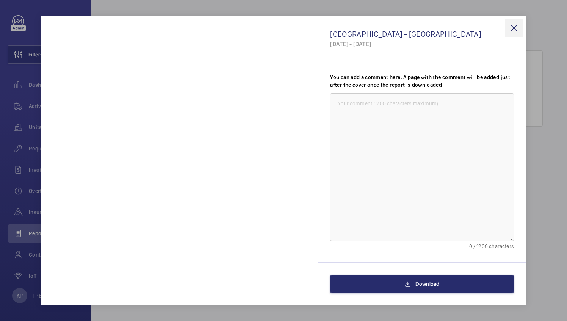
click at [512, 28] on wm-front-icon-button at bounding box center [514, 28] width 18 height 18
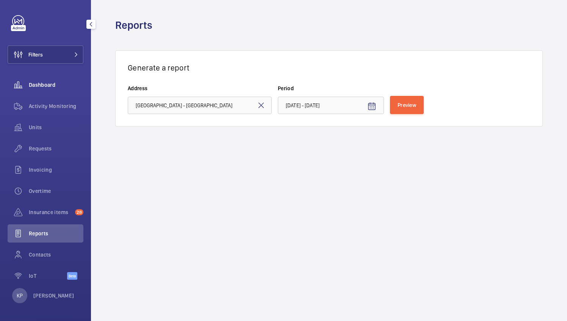
click at [39, 85] on span "Dashboard" at bounding box center [56, 85] width 55 height 8
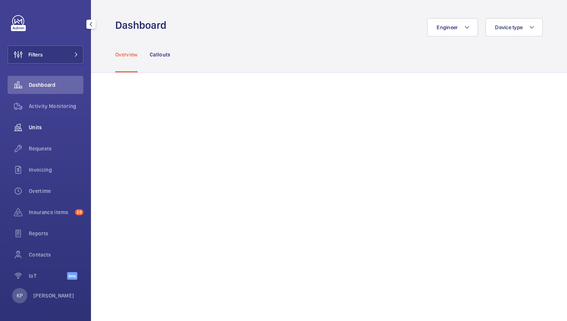
click at [48, 133] on div "Units" at bounding box center [46, 127] width 76 height 18
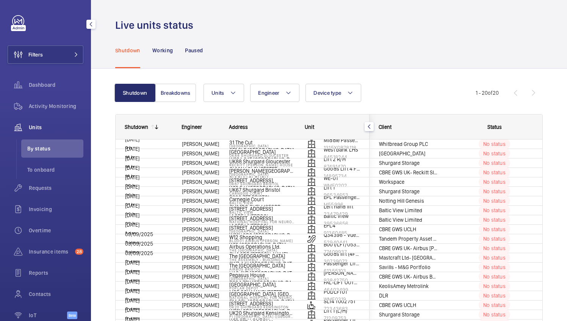
scroll to position [42, 0]
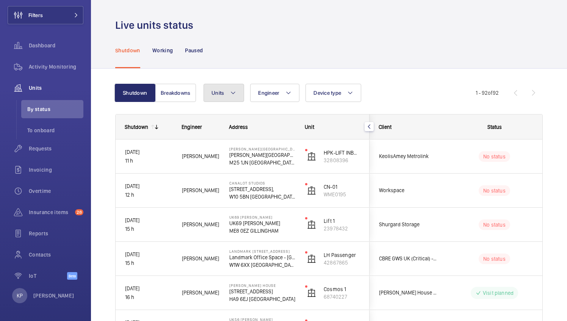
click at [233, 93] on mat-icon at bounding box center [233, 92] width 6 height 9
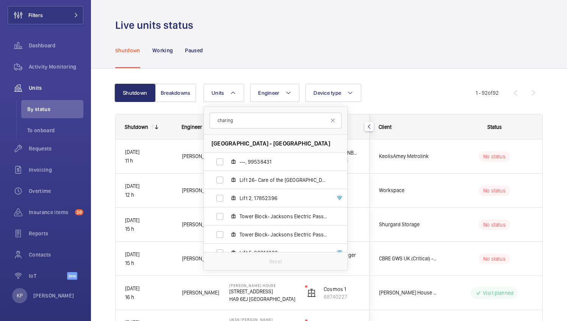
type input "charing"
click at [292, 55] on div "Shutdown Working Paused" at bounding box center [328, 50] width 427 height 36
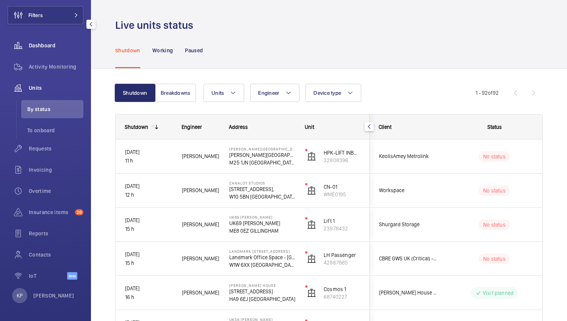
click at [24, 44] on wm-front-icon-button at bounding box center [18, 45] width 21 height 18
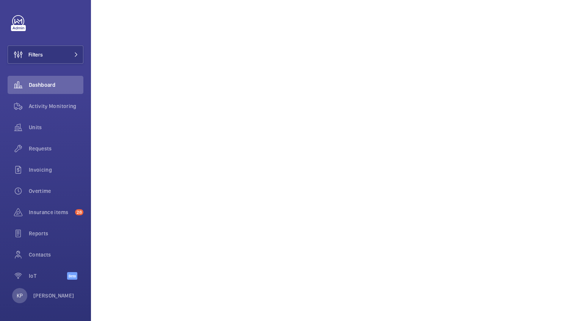
scroll to position [76, 0]
click at [43, 106] on span "Activity Monitoring" at bounding box center [56, 106] width 55 height 8
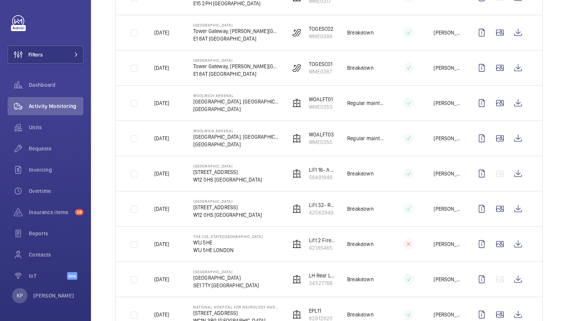
scroll to position [227, 0]
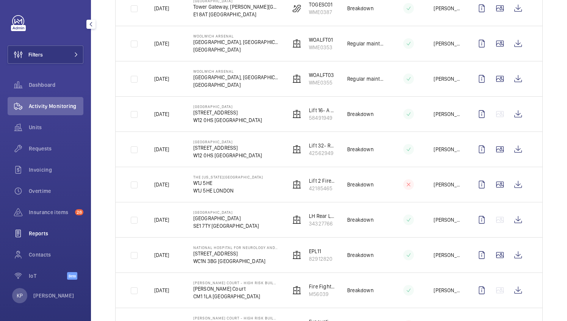
click at [48, 236] on span "Reports" at bounding box center [56, 234] width 55 height 8
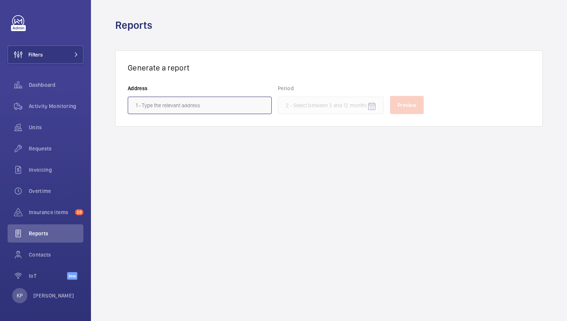
click at [237, 103] on input "text" at bounding box center [200, 105] width 144 height 17
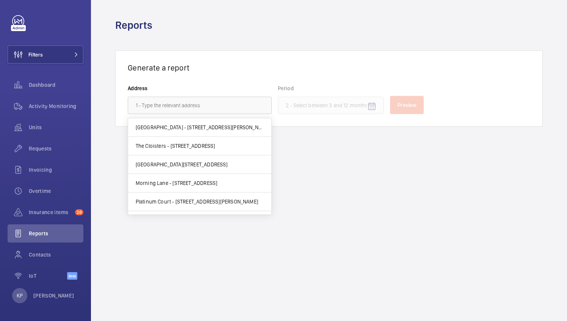
click at [215, 73] on div "Generate a report Address Period Preview" at bounding box center [328, 88] width 427 height 76
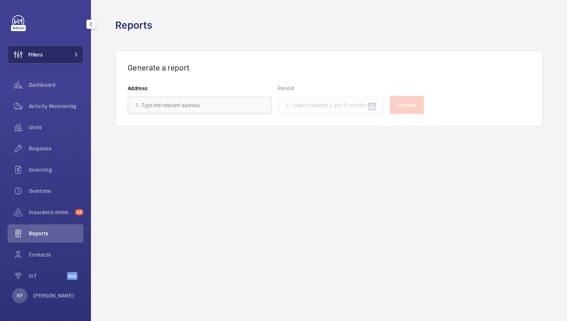
click at [36, 51] on span "Filters" at bounding box center [35, 55] width 14 height 8
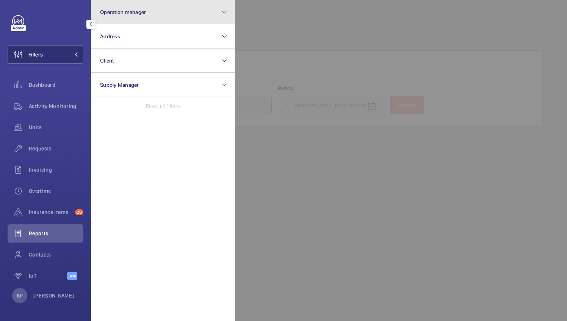
click at [220, 6] on button "Operation manager" at bounding box center [163, 12] width 144 height 24
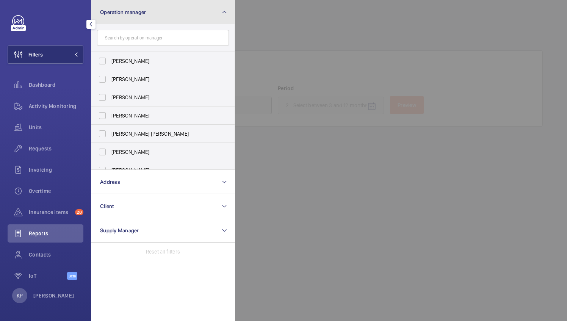
click at [227, 13] on mat-icon at bounding box center [224, 12] width 6 height 9
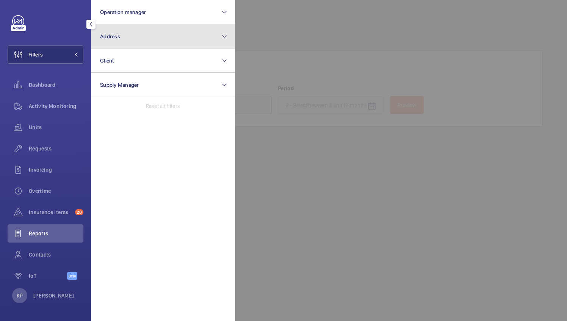
click at [225, 34] on mat-icon at bounding box center [224, 36] width 6 height 9
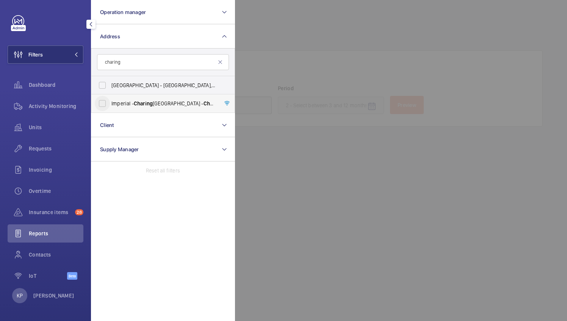
type input "charing"
click at [100, 101] on input "Imperial - Charing Cross Hospital - Charing Cross Hospital, LONDON W6 8RF" at bounding box center [102, 103] width 15 height 15
checkbox input "true"
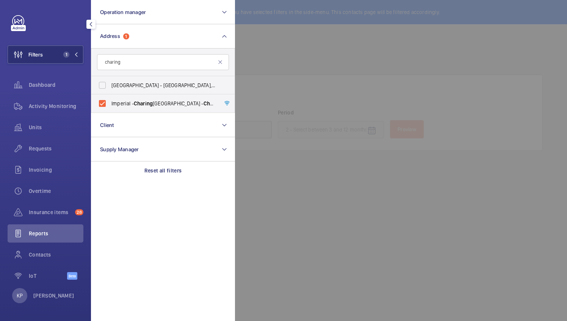
click at [368, 167] on div at bounding box center [518, 160] width 567 height 321
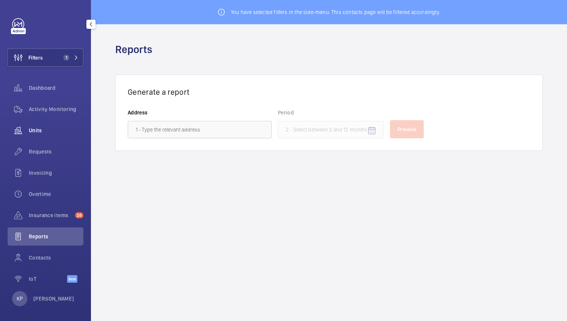
click at [42, 136] on div "Units" at bounding box center [46, 130] width 76 height 18
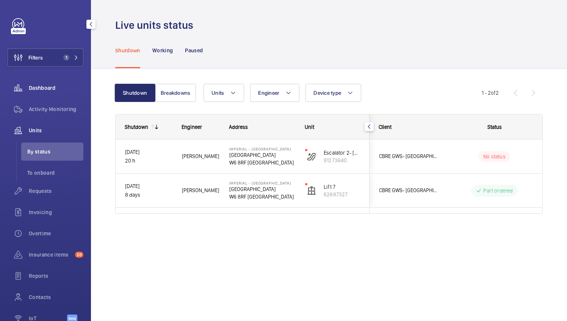
click at [42, 94] on div "Dashboard" at bounding box center [46, 88] width 76 height 18
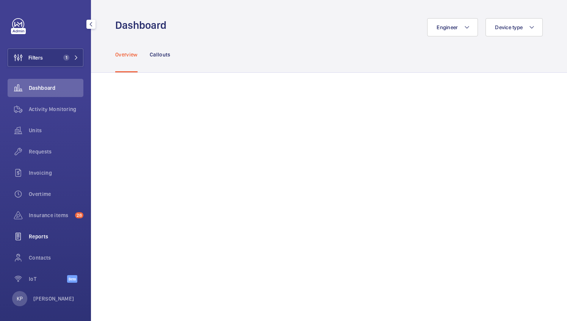
click at [57, 240] on span "Reports" at bounding box center [56, 237] width 55 height 8
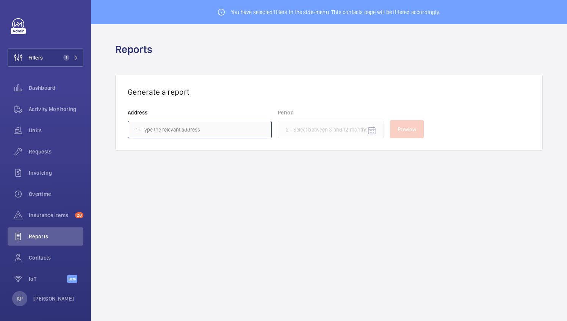
click at [185, 133] on input "text" at bounding box center [200, 129] width 144 height 17
click at [232, 146] on mat-option "Imperial - Charing Cross Hospital - Charing Cross Hospital, LONDON W6 8RF" at bounding box center [199, 151] width 143 height 18
type input "Imperial - Charing Cross Hospital - Charing Cross Hospital, LONDON W6 8RF"
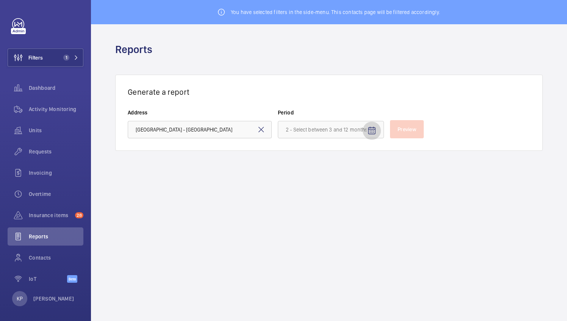
click at [363, 131] on span "Open calendar" at bounding box center [372, 131] width 18 height 18
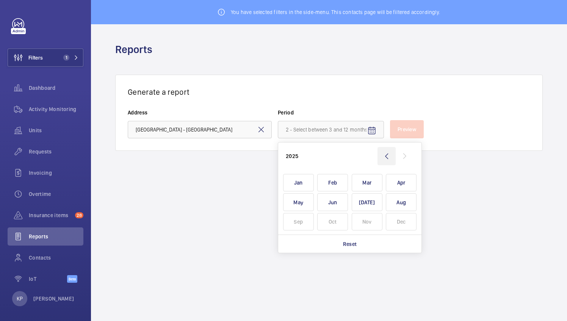
click at [387, 155] on wm-front-icon-button at bounding box center [386, 156] width 18 height 18
click at [330, 221] on span "Oct" at bounding box center [332, 222] width 31 height 18
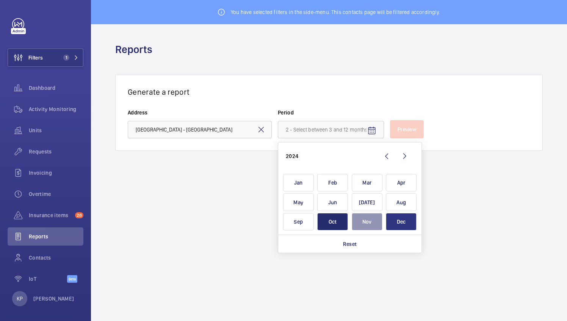
click at [394, 221] on span "Dec" at bounding box center [401, 222] width 31 height 18
type input "October 2024 - December 2024"
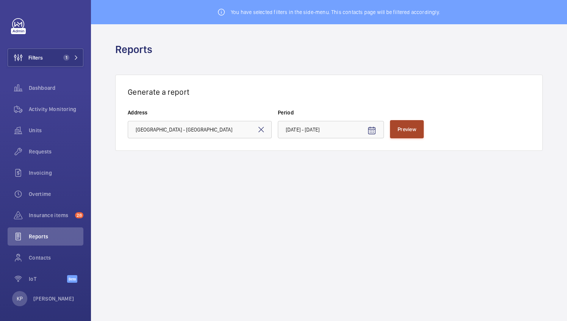
click at [399, 134] on button "Preview" at bounding box center [407, 129] width 34 height 18
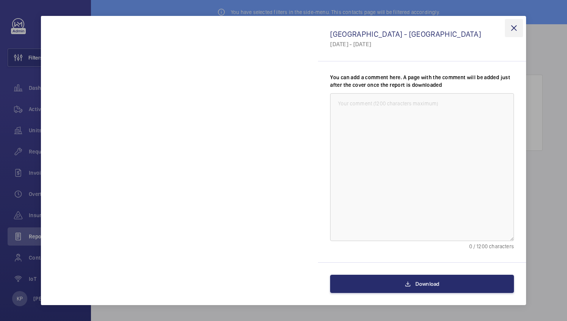
click at [510, 26] on wm-front-icon-button at bounding box center [514, 28] width 18 height 18
click at [52, 89] on span "Dashboard" at bounding box center [56, 88] width 55 height 8
click at [38, 87] on span "Dashboard" at bounding box center [56, 88] width 55 height 8
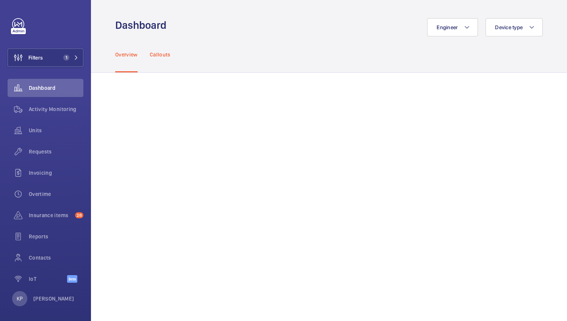
click at [163, 55] on p "Callouts" at bounding box center [160, 55] width 21 height 8
click at [530, 28] on button "Device type" at bounding box center [513, 27] width 57 height 18
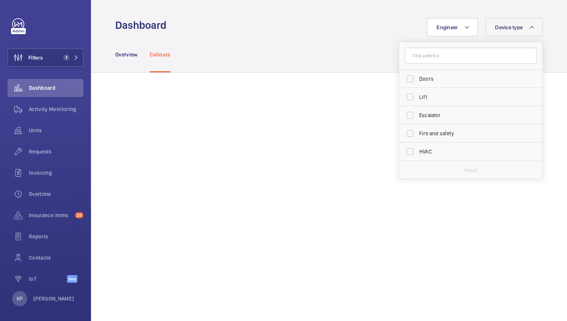
click at [530, 28] on button "Device type" at bounding box center [513, 27] width 57 height 18
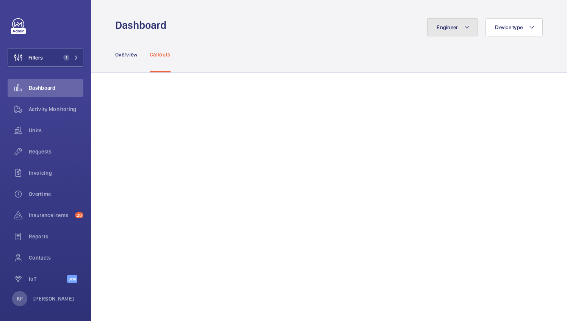
click at [467, 25] on button "Engineer" at bounding box center [452, 27] width 51 height 18
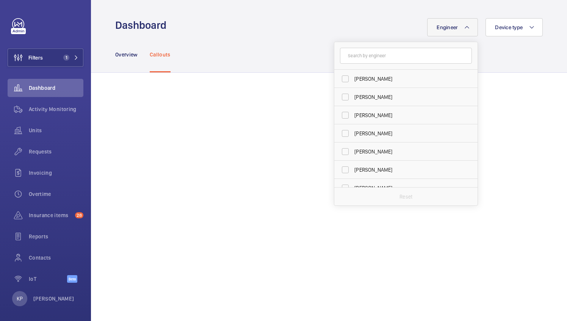
click at [468, 25] on button "Engineer" at bounding box center [452, 27] width 51 height 18
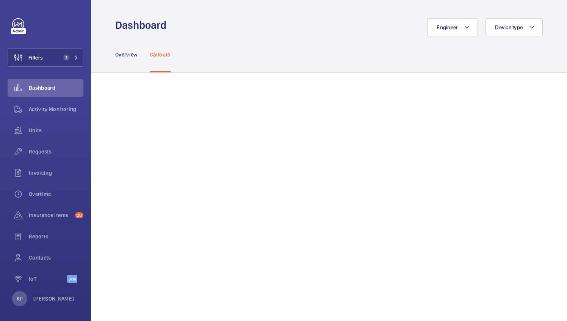
click at [490, 67] on div "Overview Callouts" at bounding box center [328, 54] width 427 height 36
click at [235, 69] on div "Overview Callouts" at bounding box center [328, 54] width 427 height 36
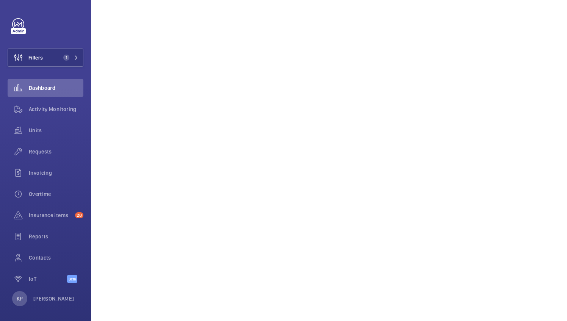
scroll to position [138, 0]
click at [46, 133] on span "Units" at bounding box center [56, 131] width 55 height 8
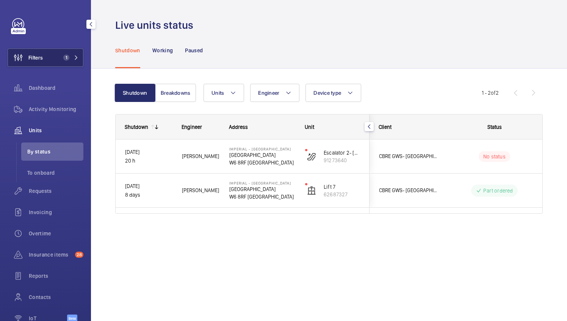
click at [47, 58] on button "Filters 1" at bounding box center [46, 58] width 76 height 18
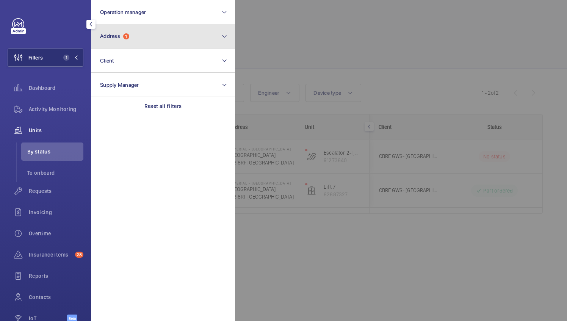
click at [164, 38] on button "Address 1" at bounding box center [163, 36] width 144 height 24
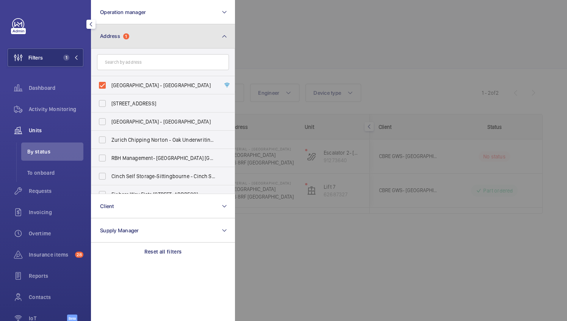
click at [164, 38] on button "Address 1" at bounding box center [163, 36] width 144 height 24
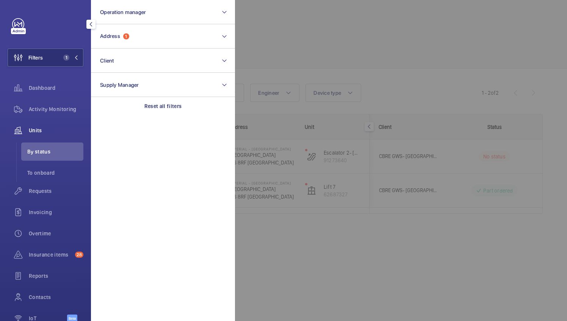
click at [358, 53] on div at bounding box center [518, 160] width 567 height 321
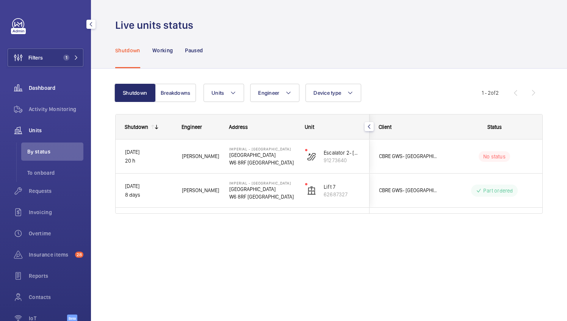
click at [40, 85] on span "Dashboard" at bounding box center [56, 88] width 55 height 8
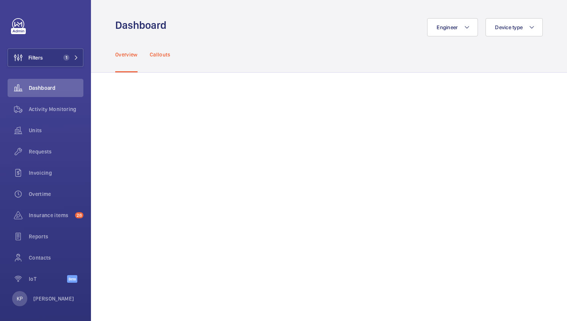
click at [165, 49] on div "Callouts" at bounding box center [160, 54] width 21 height 36
click at [40, 150] on span "Requests" at bounding box center [56, 152] width 55 height 8
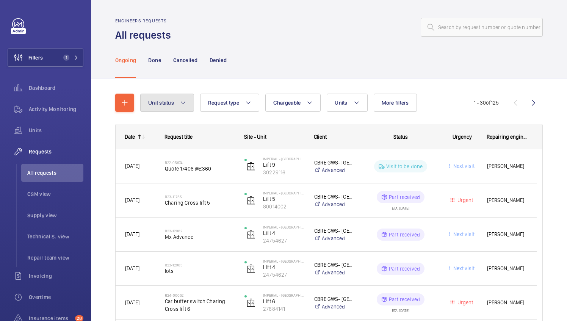
click at [172, 106] on button "Unit status" at bounding box center [167, 103] width 54 height 18
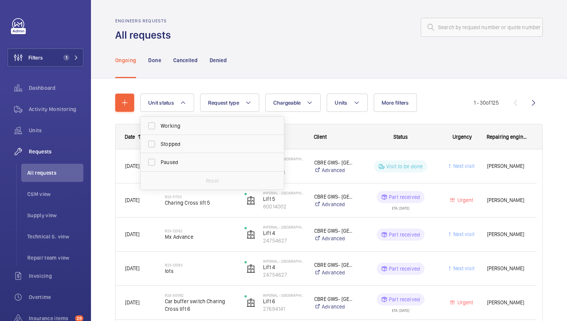
click at [258, 77] on div "Ongoing Done Cancelled Denied" at bounding box center [328, 60] width 427 height 36
click at [45, 85] on span "Dashboard" at bounding box center [56, 88] width 55 height 8
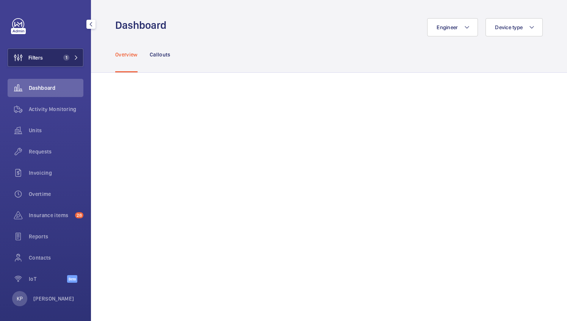
click at [33, 55] on span "Filters" at bounding box center [35, 58] width 14 height 8
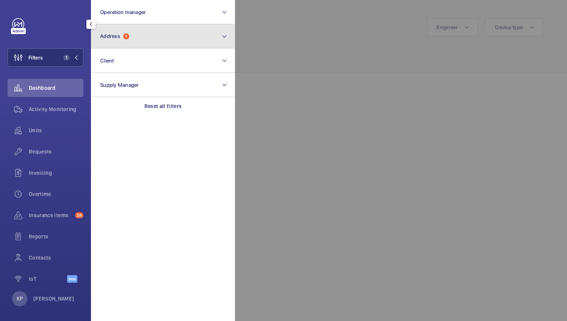
click at [181, 36] on button "Address 1" at bounding box center [163, 36] width 144 height 24
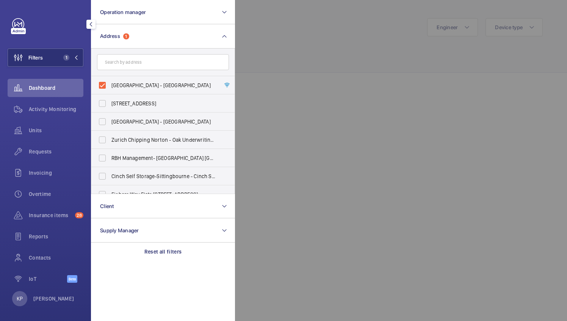
click at [263, 38] on div at bounding box center [518, 160] width 567 height 321
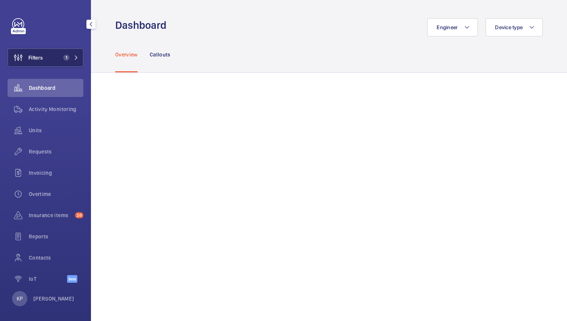
click at [70, 58] on span "1" at bounding box center [69, 58] width 18 height 6
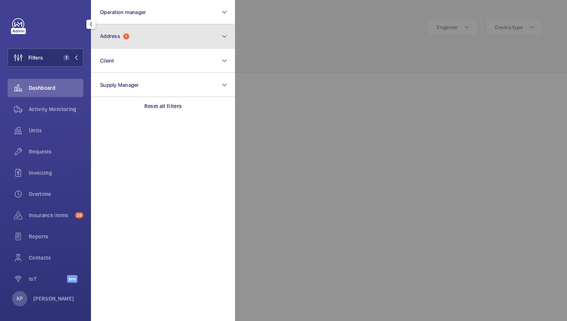
click at [161, 30] on button "Address 1" at bounding box center [163, 36] width 144 height 24
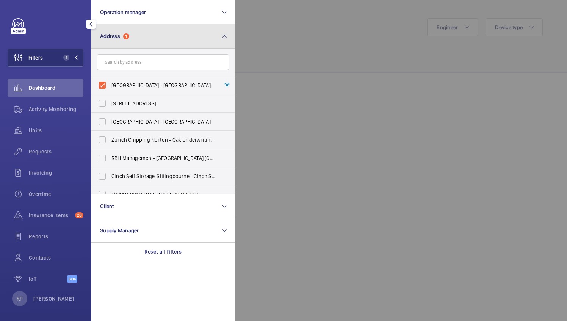
click at [223, 38] on mat-icon at bounding box center [224, 36] width 6 height 9
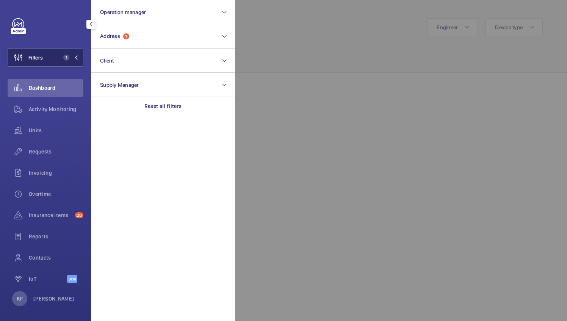
click at [77, 53] on button "Filters 1" at bounding box center [46, 58] width 76 height 18
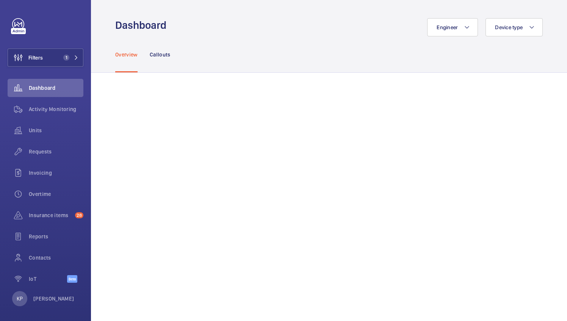
click at [205, 50] on div "Overview Callouts" at bounding box center [328, 54] width 427 height 36
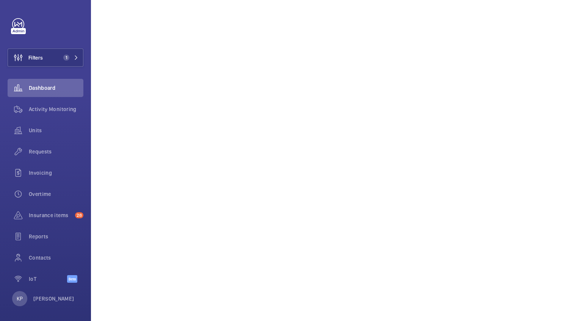
scroll to position [936, 0]
click at [74, 55] on span "1" at bounding box center [69, 58] width 18 height 6
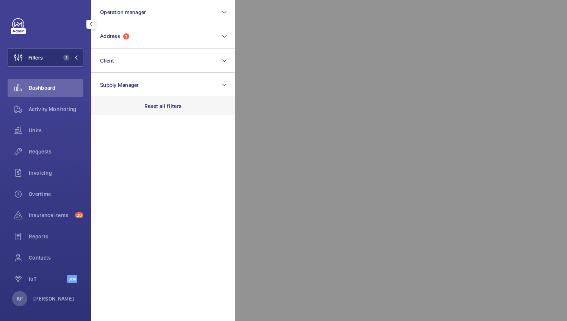
click at [147, 105] on p "Reset all filters" at bounding box center [163, 106] width 38 height 8
click at [26, 86] on wm-front-icon-button at bounding box center [18, 88] width 21 height 18
click at [323, 105] on div at bounding box center [518, 160] width 567 height 321
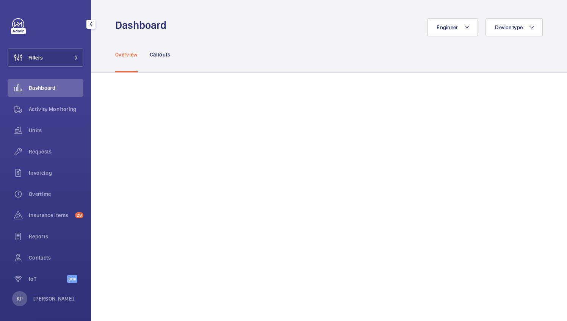
click at [19, 24] on link at bounding box center [18, 24] width 12 height 12
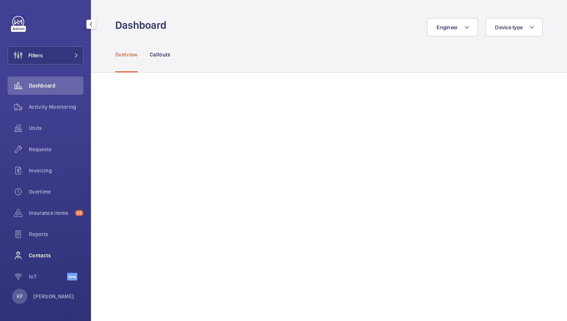
scroll to position [3, 0]
click at [45, 131] on div "Units" at bounding box center [46, 127] width 76 height 18
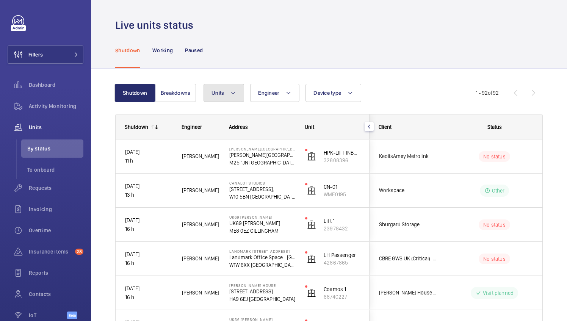
click at [234, 95] on mat-icon at bounding box center [233, 92] width 6 height 9
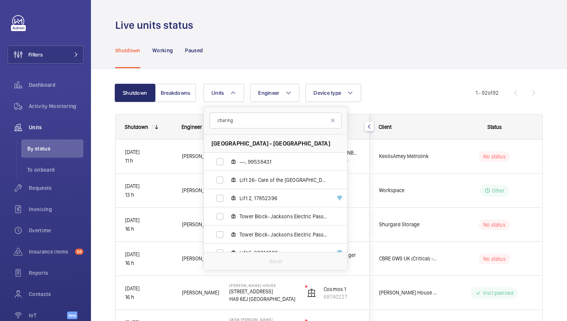
type input "charing"
click at [272, 145] on span "Imperial - Charing Cross Hospital - Charing Cross Hospital, W6 8RF LONDON" at bounding box center [270, 143] width 119 height 8
click at [272, 142] on span "Imperial - Charing Cross Hospital - Charing Cross Hospital, W6 8RF LONDON" at bounding box center [270, 143] width 119 height 8
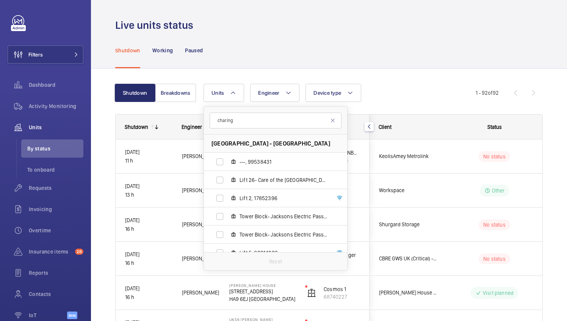
click at [272, 142] on span "Imperial - Charing Cross Hospital - Charing Cross Hospital, W6 8RF LONDON" at bounding box center [270, 143] width 119 height 8
drag, startPoint x: 247, startPoint y: 122, endPoint x: 120, endPoint y: 121, distance: 127.3
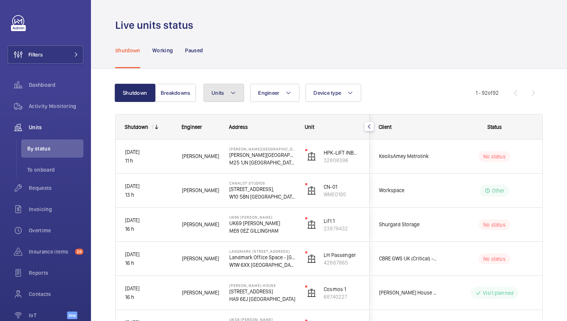
click at [225, 96] on button "Units" at bounding box center [224, 93] width 41 height 18
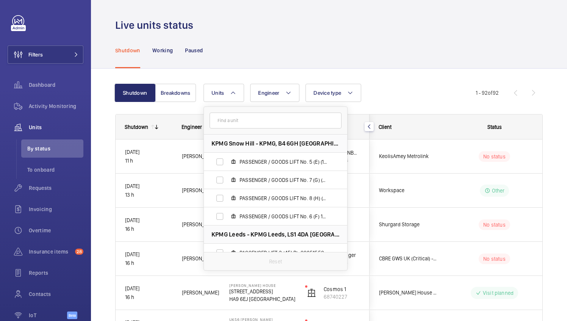
click at [236, 120] on input "text" at bounding box center [276, 121] width 132 height 16
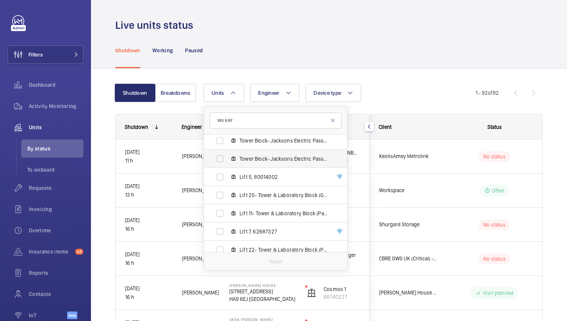
scroll to position [114, 0]
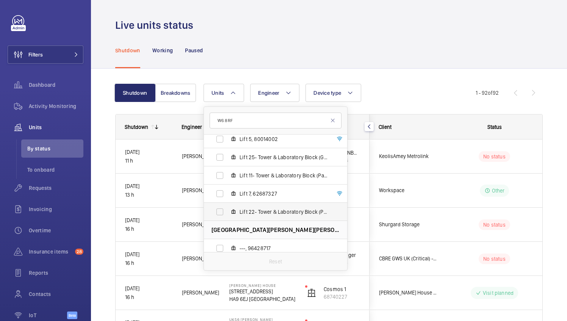
type input "W6 8RF"
click at [263, 208] on span "Lift 22- Tower & Laboratory Block (Passenger), 90423677" at bounding box center [284, 212] width 88 height 8
click at [227, 208] on input "Lift 22- Tower & Laboratory Block (Passenger), 90423677" at bounding box center [219, 211] width 15 height 15
checkbox input "true"
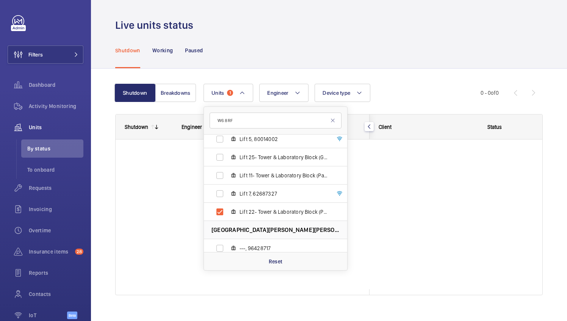
click at [446, 76] on div "Shutdown Breakdowns Units 1 W6 8RF Imperial - Charing Cross Hospital - Charing …" at bounding box center [328, 193] width 427 height 242
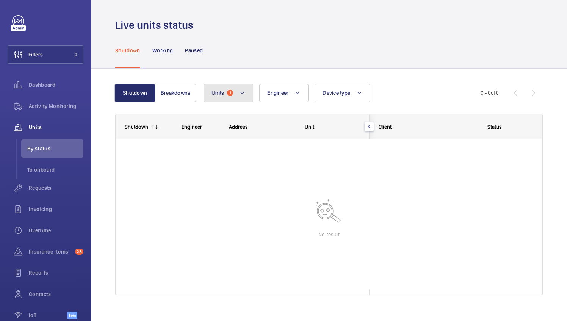
click at [246, 92] on button "Units 1" at bounding box center [229, 93] width 50 height 18
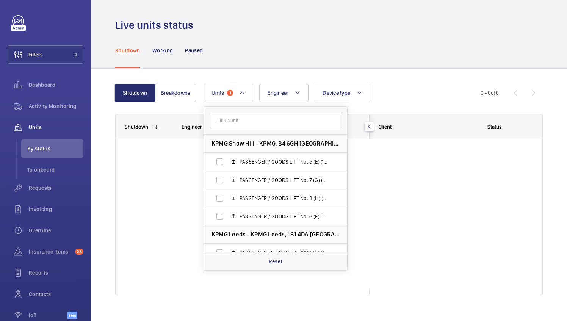
click at [247, 122] on input "text" at bounding box center [276, 121] width 132 height 16
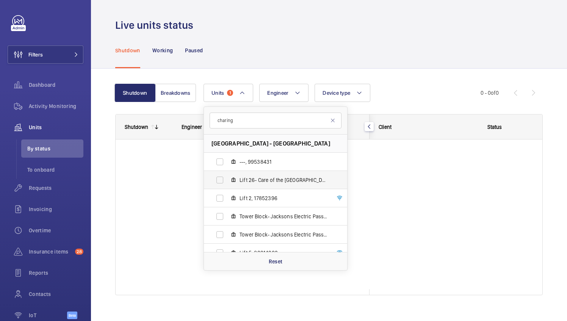
type input "charing"
click at [252, 177] on span "Lift 26- Care of the Elderly Building (Passenger), 52561515" at bounding box center [284, 180] width 88 height 8
click at [227, 177] on input "Lift 26- Care of the Elderly Building (Passenger), 52561515" at bounding box center [219, 179] width 15 height 15
checkbox input "true"
click at [25, 271] on wm-front-icon-button at bounding box center [18, 273] width 21 height 18
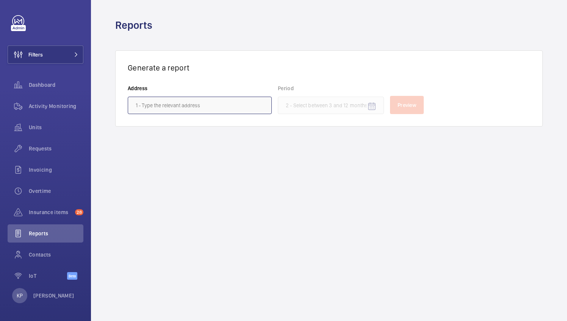
click at [216, 104] on input "text" at bounding box center [200, 105] width 144 height 17
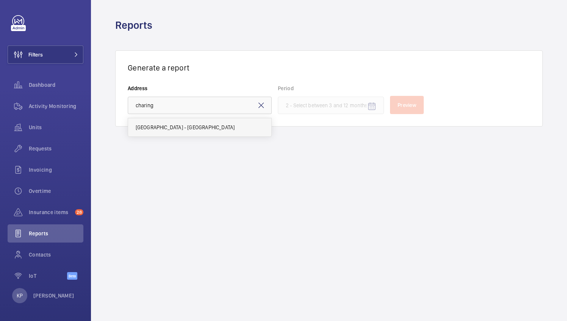
click at [235, 128] on span "Imperial - Charing Cross Hospital - Charing Cross Hospital, LONDON W6 8RF" at bounding box center [185, 128] width 99 height 8
type input "Imperial - Charing Cross Hospital - Charing Cross Hospital, LONDON W6 8RF"
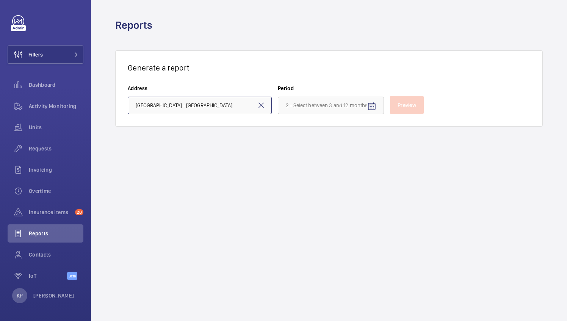
scroll to position [0, 51]
click at [324, 109] on input at bounding box center [331, 105] width 106 height 17
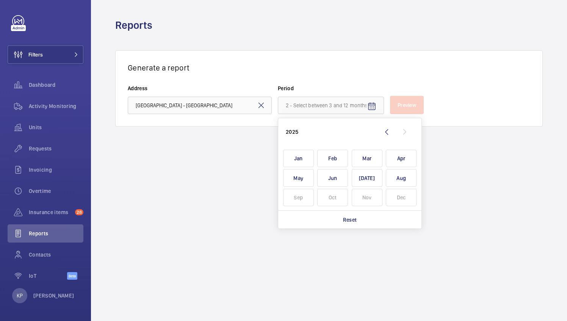
click at [249, 196] on wm-front-admin-reports "Reports Generate a report Address Imperial - Charing Cross Hospital - Charing C…" at bounding box center [329, 160] width 476 height 321
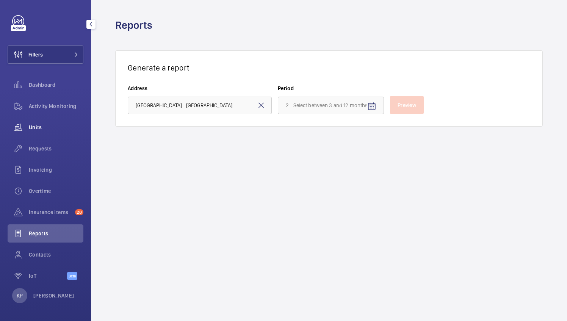
click at [45, 122] on div "Units" at bounding box center [46, 127] width 76 height 18
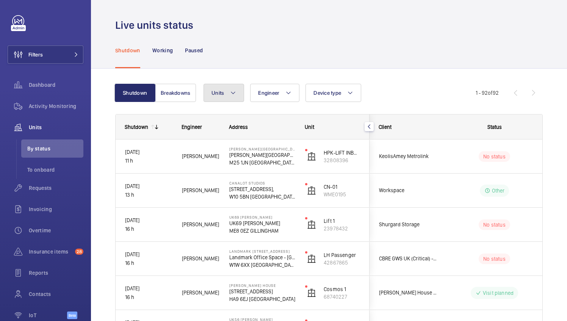
click at [230, 89] on mat-icon at bounding box center [233, 92] width 6 height 9
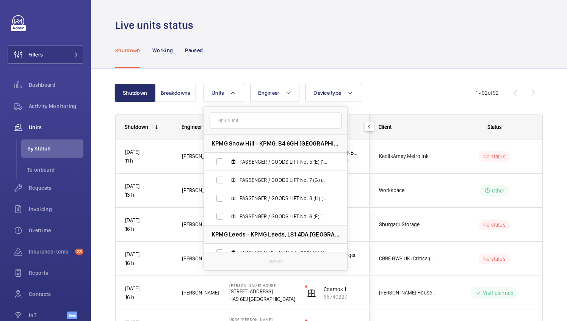
click at [228, 60] on div "Shutdown Working Paused" at bounding box center [328, 50] width 427 height 36
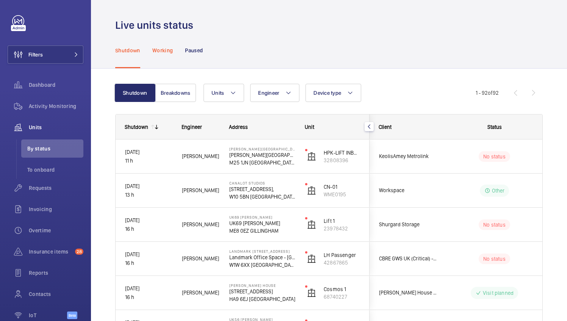
click at [168, 54] on div "Working" at bounding box center [162, 50] width 20 height 36
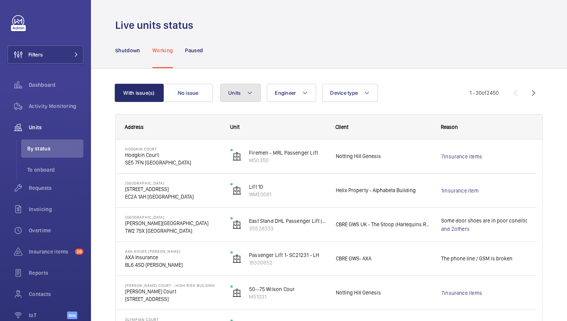
click at [250, 94] on mat-icon at bounding box center [250, 92] width 6 height 9
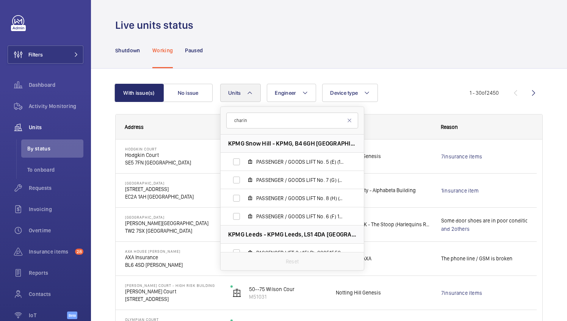
type input "charing"
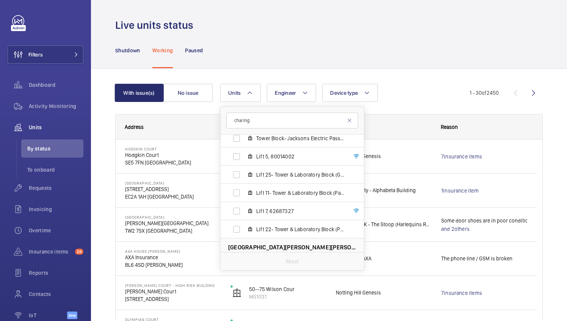
scroll to position [107, 0]
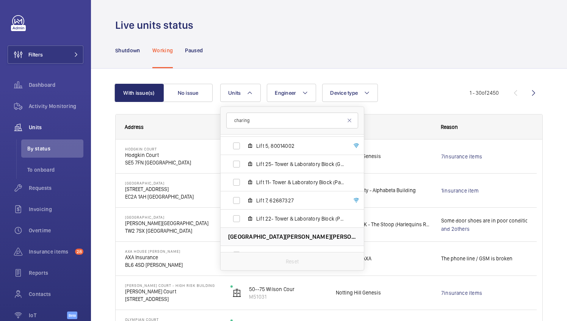
drag, startPoint x: 278, startPoint y: 122, endPoint x: 20, endPoint y: 2, distance: 284.3
click at [32, 81] on mat-sidenav-content "Filters Dashboard Activity Monitoring Units By status To onboard Requests Invoi…" at bounding box center [283, 160] width 567 height 321
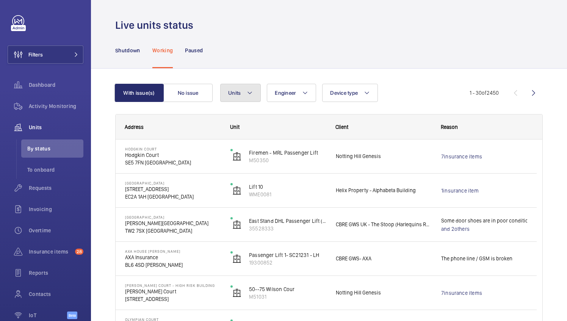
click at [247, 92] on mat-icon at bounding box center [250, 92] width 6 height 9
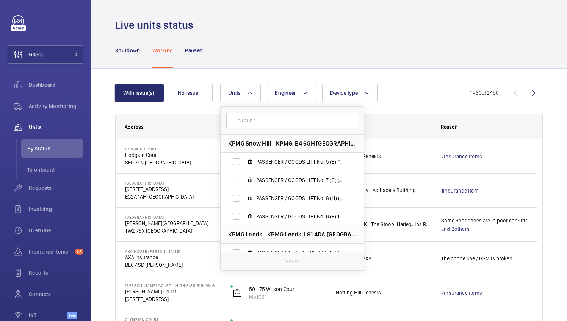
click at [249, 118] on input "text" at bounding box center [292, 121] width 132 height 16
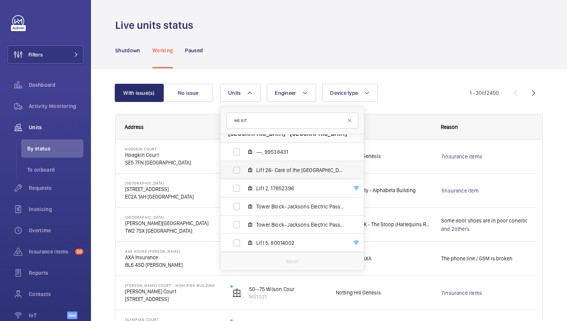
scroll to position [0, 0]
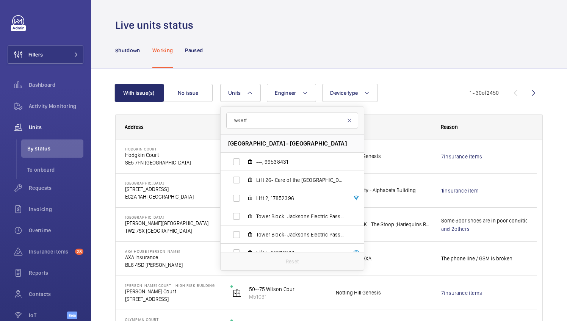
type input "w6 8rf"
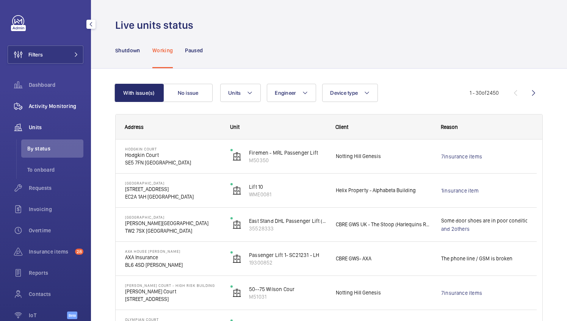
click at [45, 99] on div "Activity Monitoring" at bounding box center [46, 106] width 76 height 18
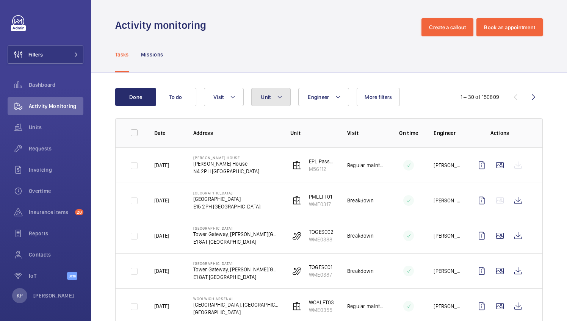
click at [267, 102] on button "Unit" at bounding box center [270, 97] width 39 height 18
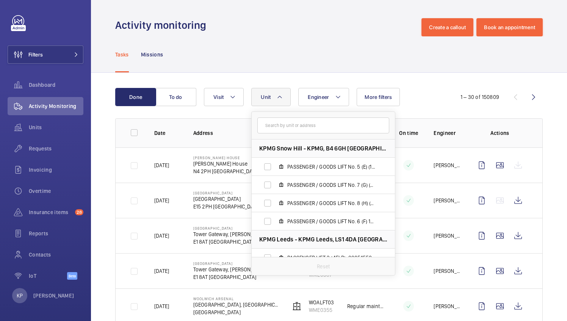
click at [273, 120] on input "text" at bounding box center [323, 125] width 132 height 16
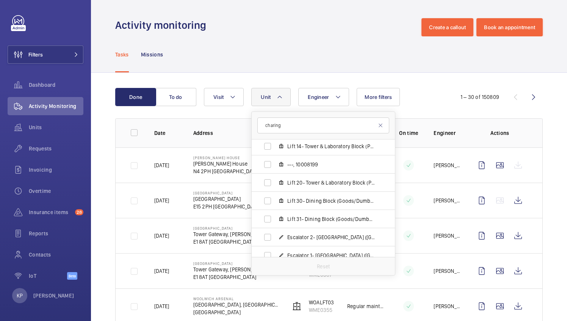
scroll to position [227, 0]
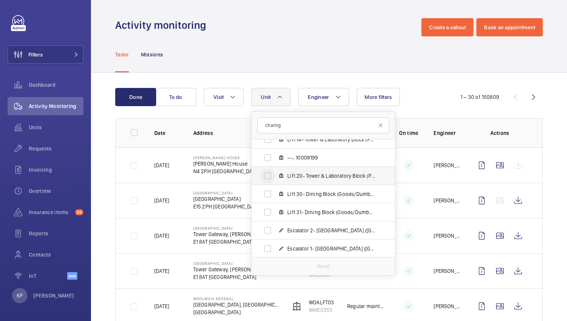
type input "charing"
click at [268, 177] on input "Lift 20- Tower & Laboratory Block (Passenger), 90931621" at bounding box center [267, 175] width 15 height 15
checkbox input "true"
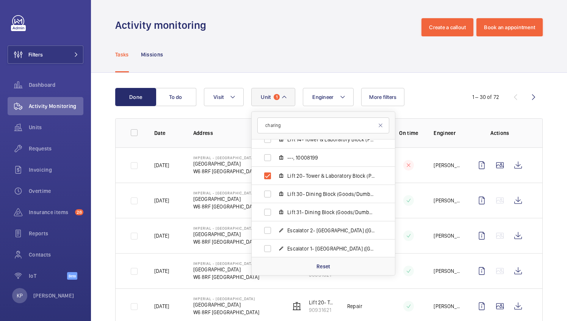
click at [421, 100] on div "Engineer Unit 1 charing Imperial - Charing Cross Hospital - Charing Cross Hospi…" at bounding box center [328, 97] width 248 height 18
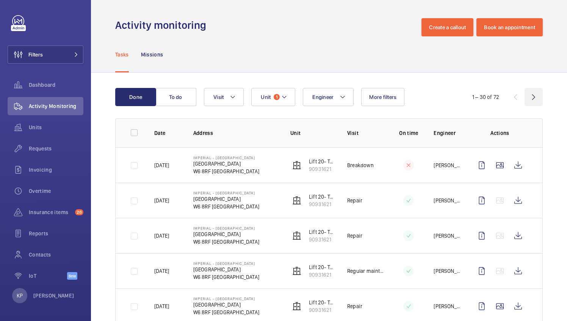
click at [535, 97] on wm-front-icon-button at bounding box center [533, 97] width 18 height 18
click at [528, 97] on wm-front-icon-button at bounding box center [533, 97] width 18 height 18
click at [528, 97] on div "61 – 72 of 72" at bounding box center [497, 96] width 91 height 9
click at [506, 97] on wm-front-icon-button at bounding box center [515, 97] width 18 height 18
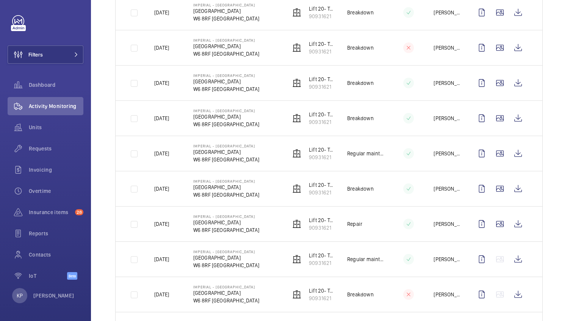
scroll to position [720, 0]
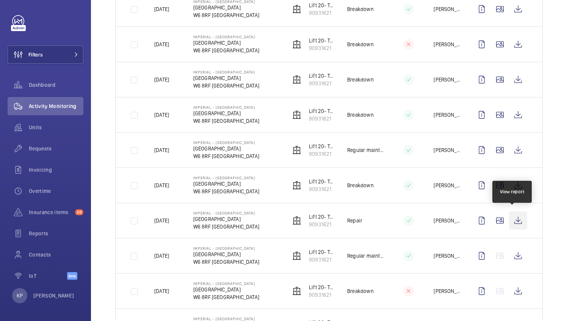
click at [509, 218] on wm-front-icon-button at bounding box center [518, 220] width 18 height 18
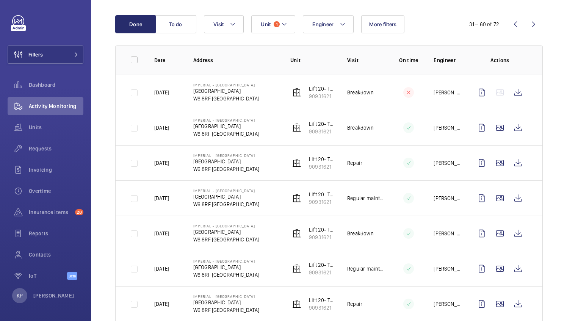
scroll to position [0, 0]
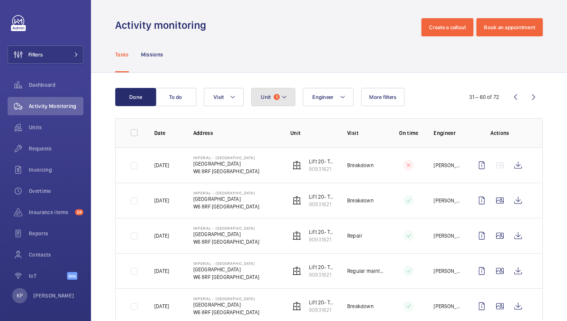
click at [281, 93] on mat-icon at bounding box center [284, 96] width 6 height 9
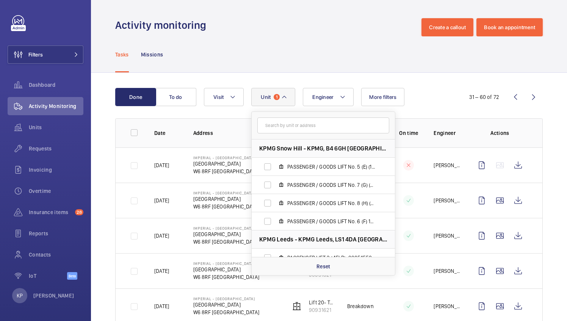
click at [296, 127] on input "text" at bounding box center [323, 125] width 132 height 16
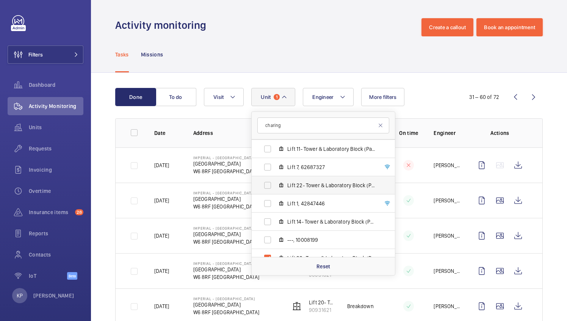
scroll to position [189, 0]
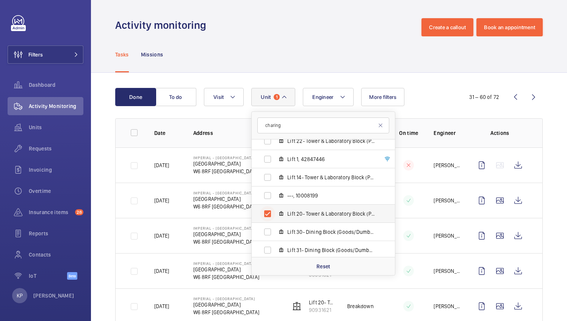
type input "charing"
click at [266, 214] on input "Lift 20- Tower & Laboratory Block (Passenger), 90931621" at bounding box center [267, 213] width 15 height 15
checkbox input "false"
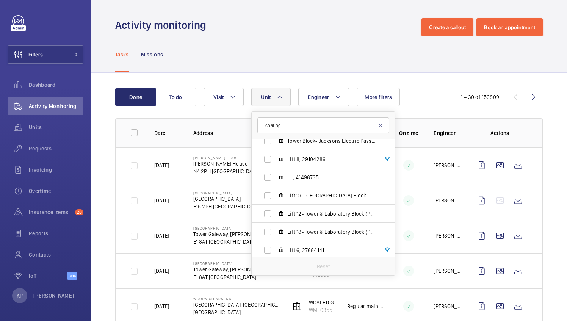
scroll to position [682, 0]
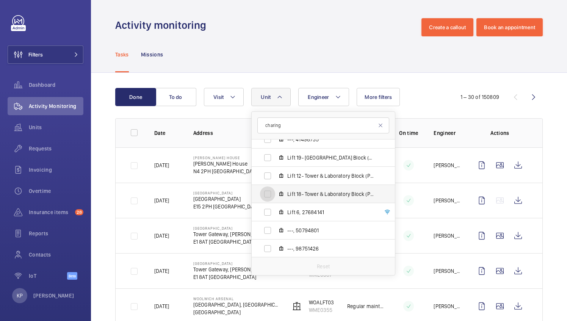
click at [269, 193] on input "Lift 18- Tower & Laboratory Block (Passenger), 49034976" at bounding box center [267, 193] width 15 height 15
checkbox input "true"
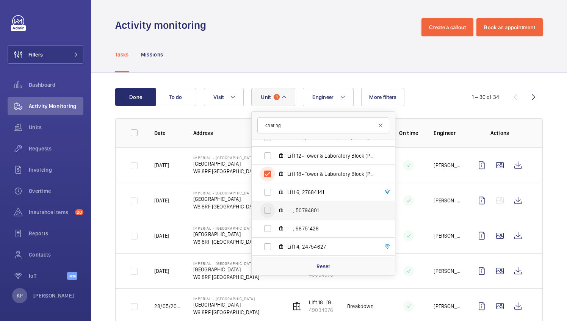
scroll to position [682, 0]
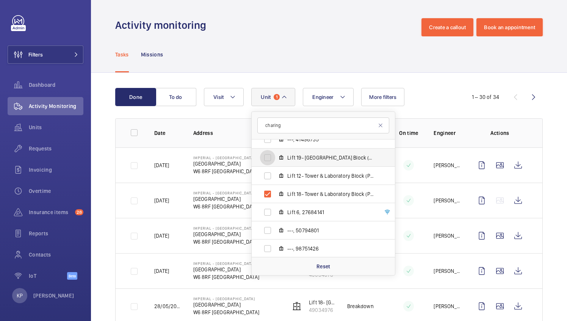
click at [272, 157] on input "Lift 19- Tower & Laboratory Block (Passenger), 15046509" at bounding box center [267, 157] width 15 height 15
checkbox input "true"
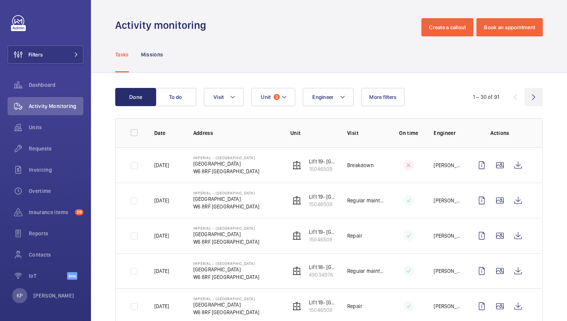
click at [530, 97] on wm-front-icon-button at bounding box center [533, 97] width 18 height 18
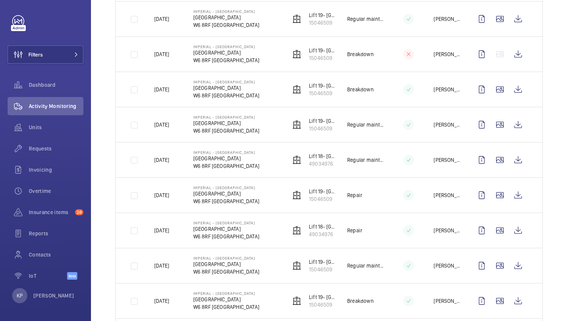
scroll to position [606, 0]
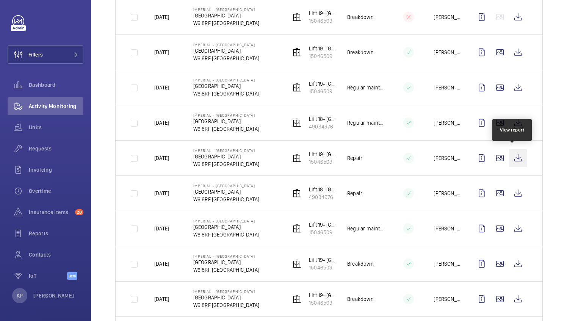
click at [510, 155] on wm-front-icon-button at bounding box center [518, 158] width 18 height 18
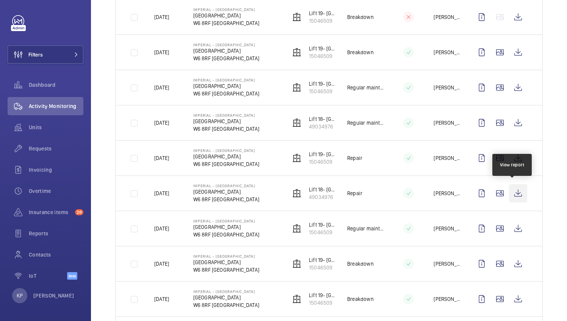
click at [512, 185] on wm-front-icon-button at bounding box center [518, 193] width 18 height 18
click at [41, 85] on span "Dashboard" at bounding box center [56, 85] width 55 height 8
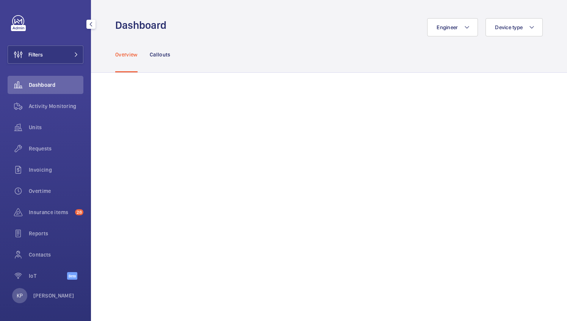
click at [36, 85] on span "Dashboard" at bounding box center [56, 85] width 55 height 8
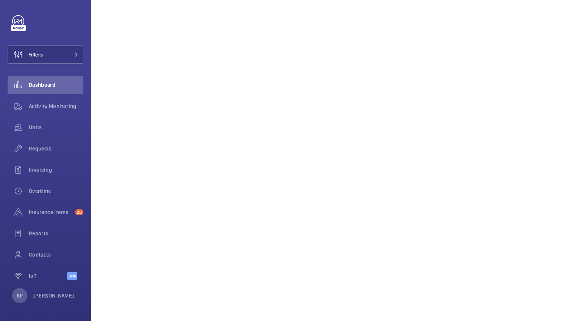
scroll to position [329, 0]
click at [21, 128] on wm-front-icon-button at bounding box center [18, 127] width 21 height 18
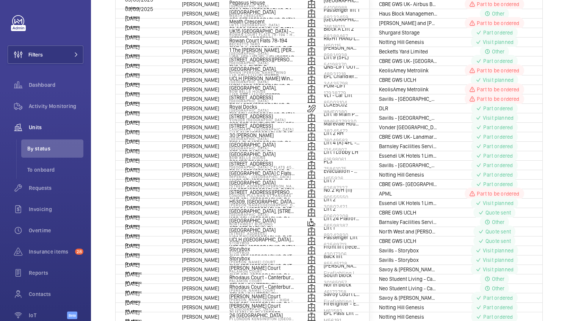
scroll to position [11, 0]
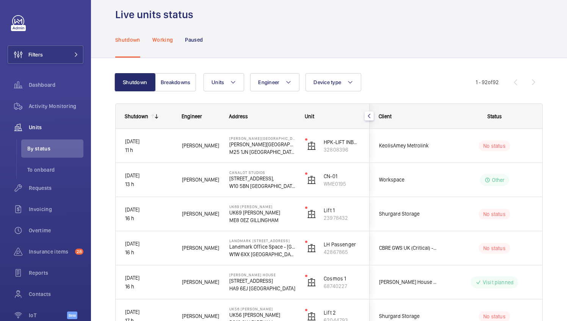
click at [165, 36] on div "Working" at bounding box center [162, 40] width 20 height 36
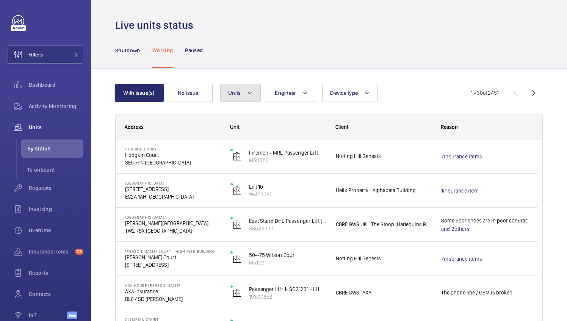
click at [235, 95] on span "Units" at bounding box center [234, 93] width 13 height 6
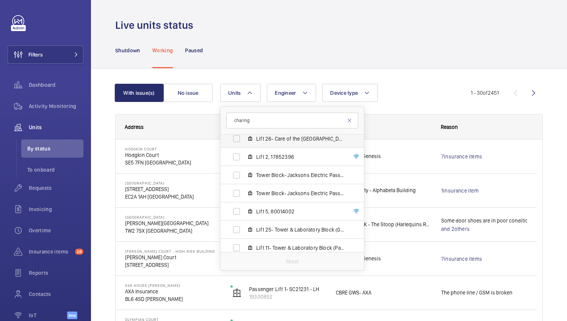
scroll to position [31, 0]
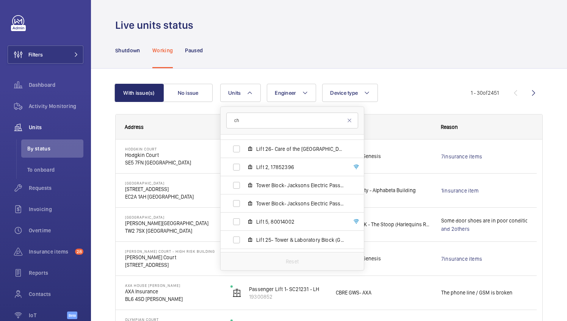
type input "c"
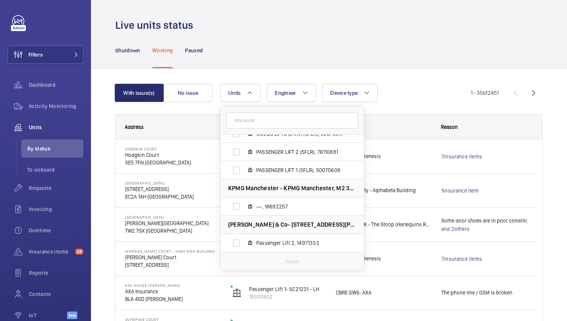
scroll to position [304, 0]
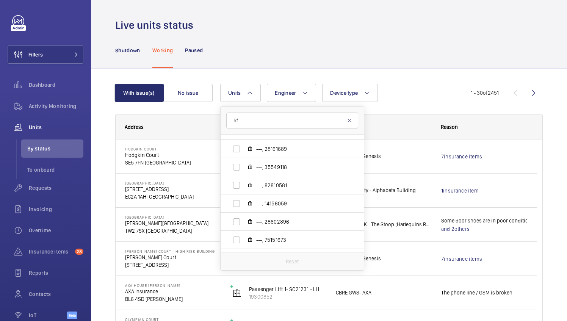
type input "k"
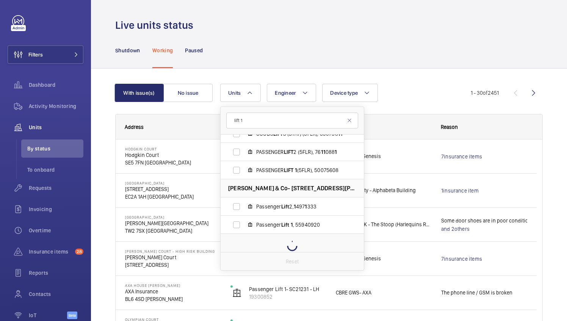
type input "lift 19"
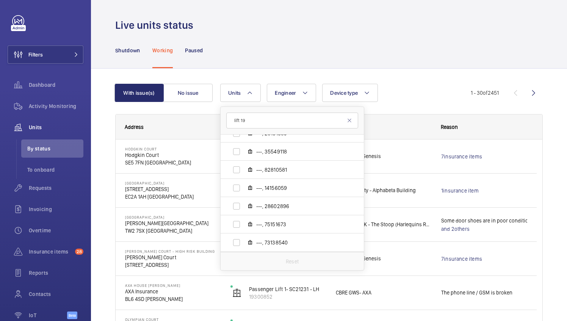
scroll to position [719, 0]
drag, startPoint x: 270, startPoint y: 121, endPoint x: 48, endPoint y: 92, distance: 223.8
click at [0, 114] on html "Filters Dashboard Activity Monitoring Units By status To onboard Requests Invoi…" at bounding box center [283, 160] width 567 height 321
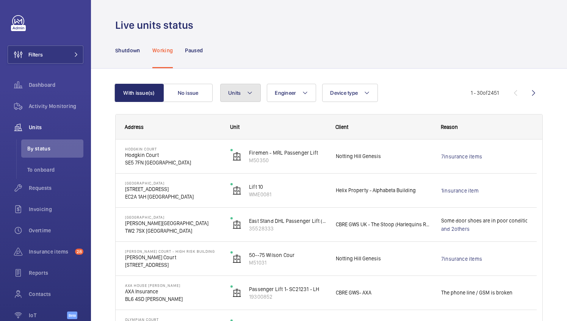
click at [254, 95] on button "Units" at bounding box center [240, 93] width 41 height 18
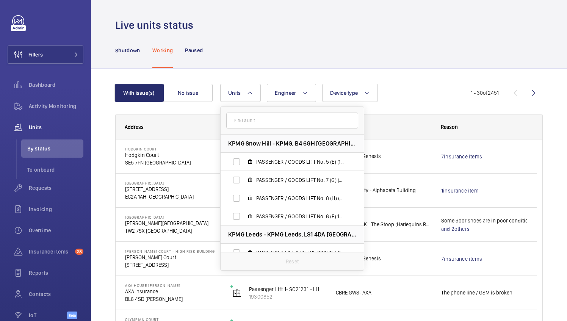
click at [243, 121] on input "text" at bounding box center [292, 121] width 132 height 16
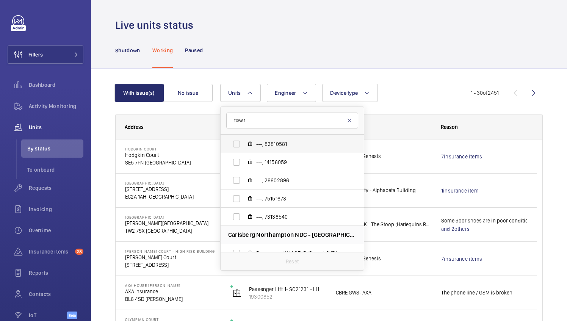
scroll to position [355, 0]
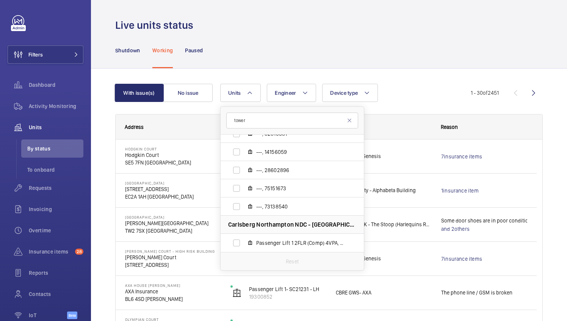
type input "tower"
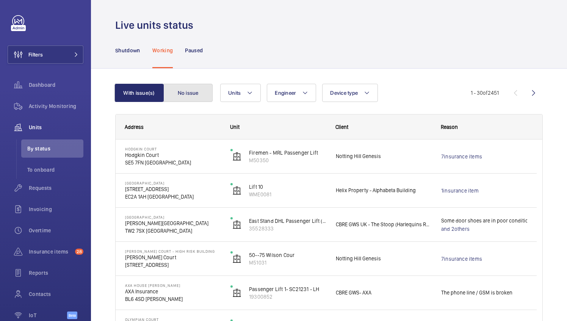
click at [194, 94] on button "No issue" at bounding box center [187, 93] width 49 height 18
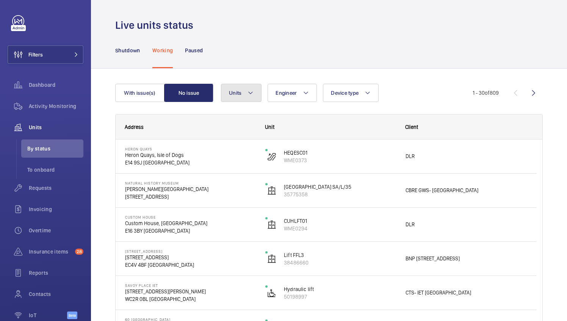
click at [254, 91] on button "Units" at bounding box center [241, 93] width 41 height 18
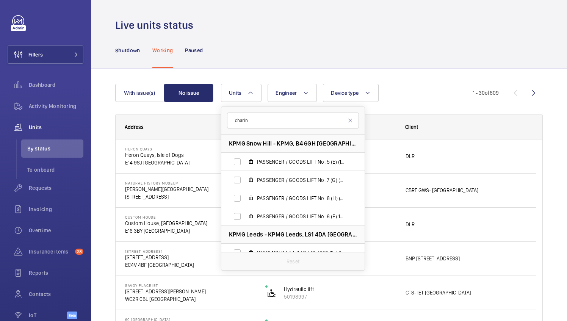
type input "charing"
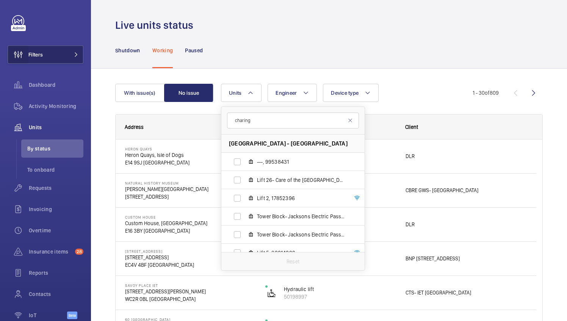
drag, startPoint x: 290, startPoint y: 121, endPoint x: 25, endPoint y: 45, distance: 275.2
click at [0, 82] on html "Filters Dashboard Activity Monitoring Units By status To onboard Requests Invoi…" at bounding box center [283, 160] width 567 height 321
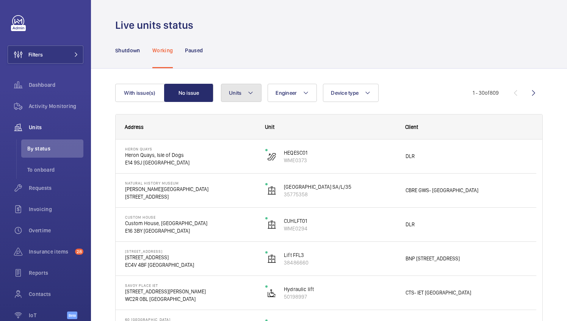
click at [251, 87] on button "Units" at bounding box center [241, 93] width 41 height 18
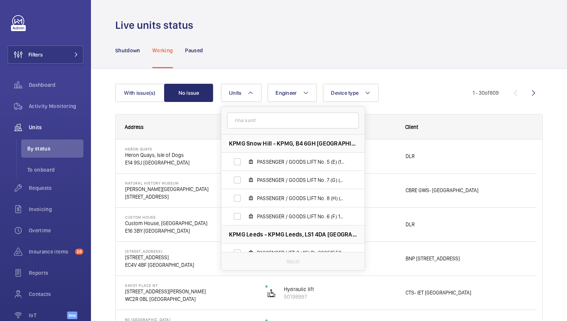
click at [243, 120] on input "text" at bounding box center [293, 121] width 132 height 16
type input "tower"
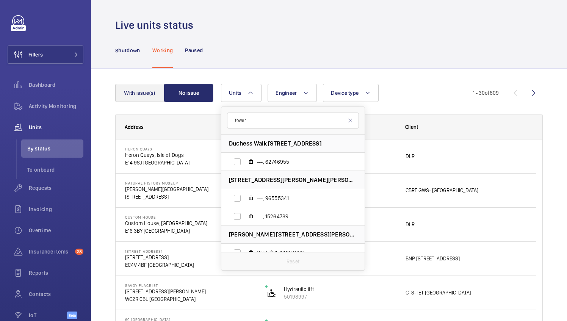
drag, startPoint x: 267, startPoint y: 127, endPoint x: 150, endPoint y: 85, distance: 124.1
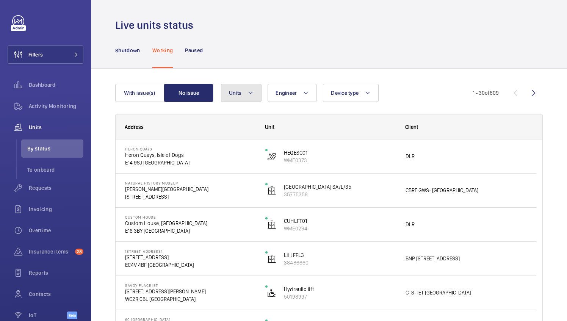
click at [250, 99] on button "Units" at bounding box center [241, 93] width 41 height 18
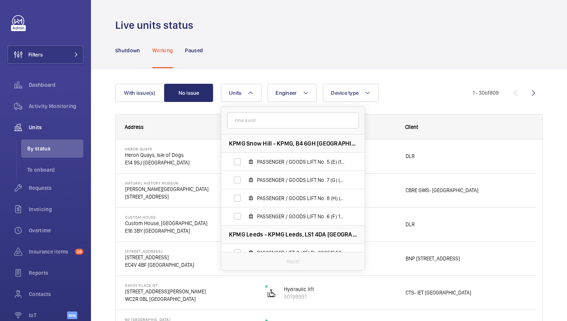
click at [254, 119] on input "text" at bounding box center [293, 121] width 132 height 16
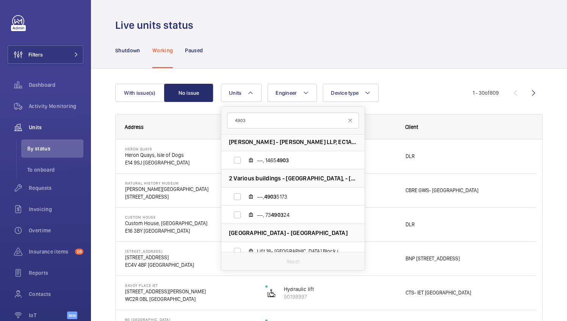
scroll to position [76, 0]
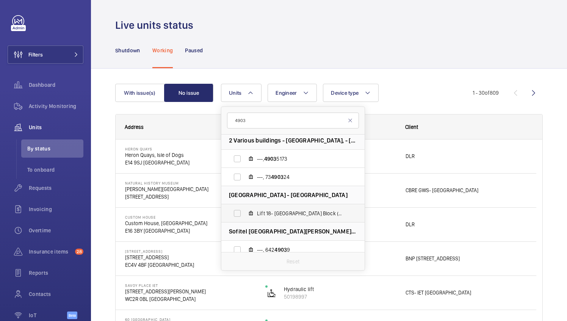
type input "4903"
click at [330, 216] on span "Lift 18- Tower & Laboratory Block (Passenger), 4903 4976" at bounding box center [301, 214] width 88 height 8
click at [245, 216] on input "Lift 18- Tower & Laboratory Block (Passenger), 4903 4976" at bounding box center [237, 213] width 15 height 15
checkbox input "true"
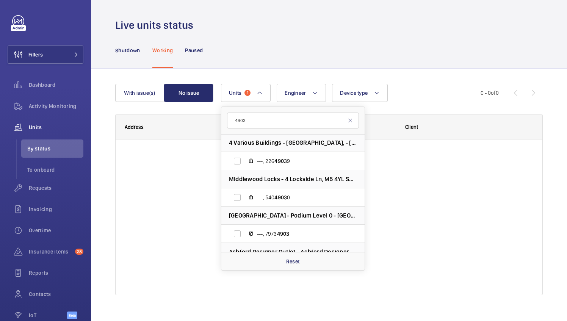
scroll to position [228, 0]
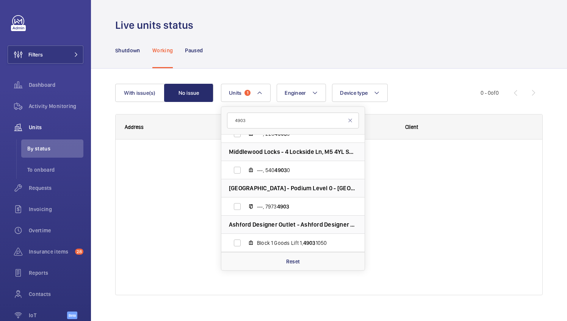
click at [432, 93] on div "Units 1 4903 GE Aviation Wales - GE Aerospace Wales, CF15 7YJ CARDIFF ---, 3 49…" at bounding box center [351, 93] width 260 height 18
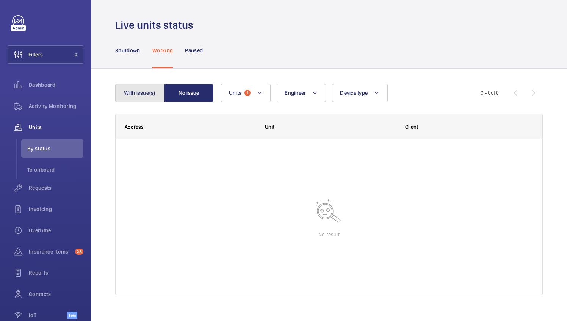
click at [138, 95] on button "With issue(s)" at bounding box center [139, 93] width 49 height 18
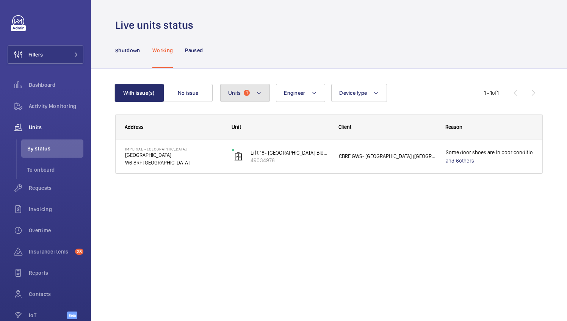
click at [261, 97] on button "Units 1" at bounding box center [245, 93] width 50 height 18
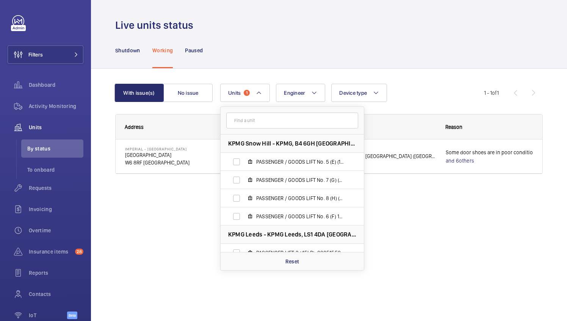
click at [265, 122] on input "text" at bounding box center [292, 121] width 132 height 16
click at [297, 264] on p "Reset" at bounding box center [292, 262] width 14 height 8
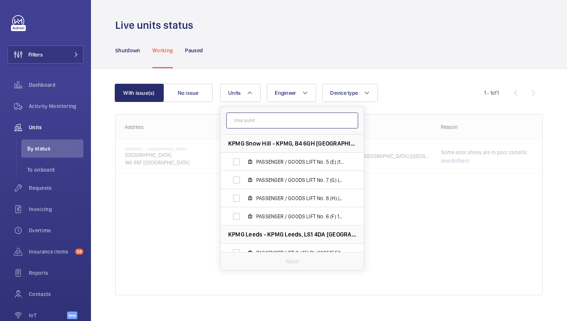
click at [289, 115] on input "text" at bounding box center [292, 121] width 132 height 16
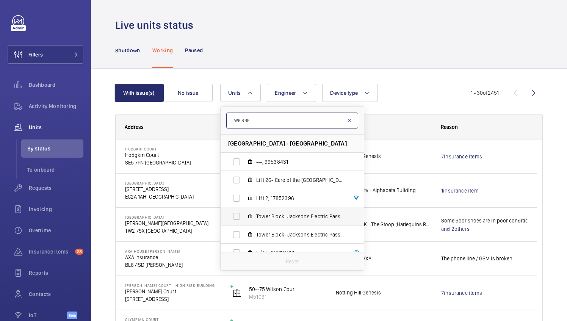
scroll to position [38, 0]
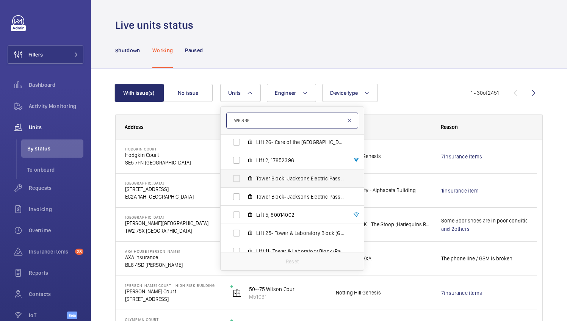
type input "W6 8RF"
click at [294, 182] on label "Tower Block- Jacksons Electric Passengers Lift 5, 50545943" at bounding box center [286, 178] width 131 height 18
click at [244, 182] on input "Tower Block- Jacksons Electric Passengers Lift 5, 50545943" at bounding box center [236, 178] width 15 height 15
checkbox input "true"
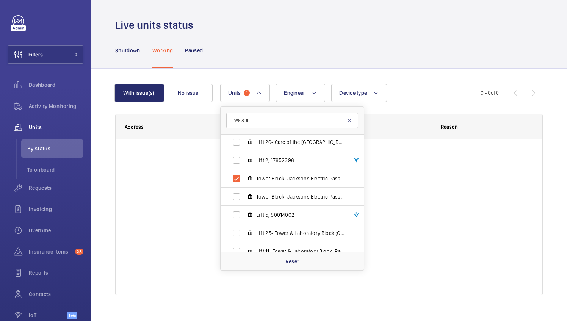
click at [392, 193] on div at bounding box center [329, 216] width 427 height 155
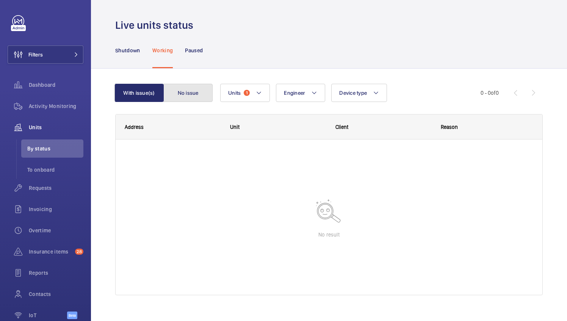
click at [200, 95] on button "No issue" at bounding box center [187, 93] width 49 height 18
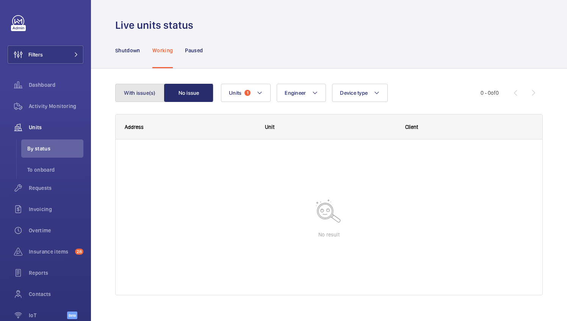
click at [136, 94] on button "With issue(s)" at bounding box center [139, 93] width 49 height 18
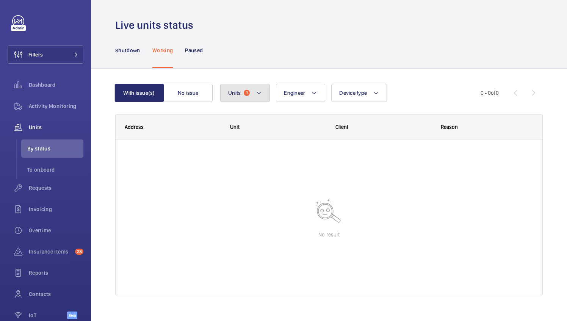
click at [259, 93] on mat-icon at bounding box center [259, 92] width 6 height 9
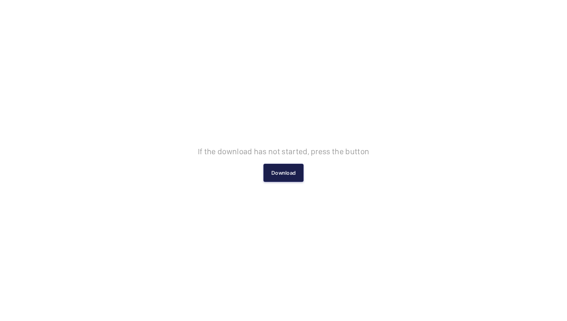
click at [291, 171] on button "Download" at bounding box center [283, 173] width 40 height 18
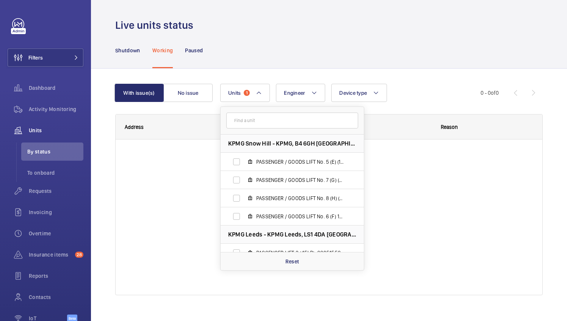
scroll to position [3, 0]
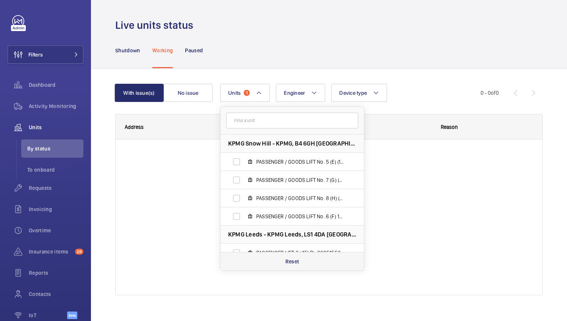
click at [296, 258] on p "Reset" at bounding box center [292, 262] width 14 height 8
click at [327, 75] on div "With issue(s) No issue Units KPMG Snow Hill - KPMG, B4 6GH BIRMINGHAM PASSENGER…" at bounding box center [328, 193] width 427 height 242
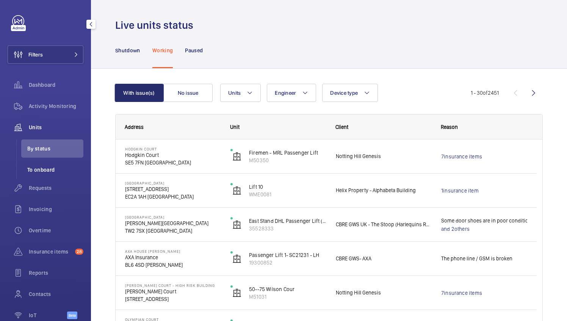
click at [41, 167] on span "To onboard" at bounding box center [55, 170] width 56 height 8
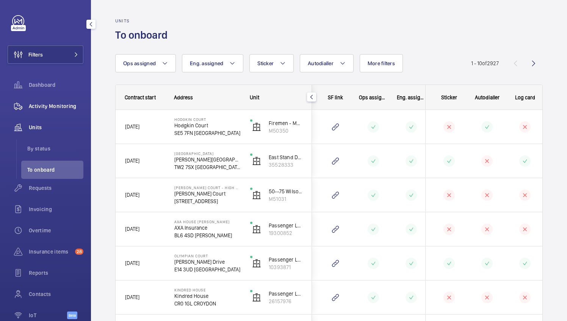
click at [42, 111] on div "Activity Monitoring" at bounding box center [46, 106] width 76 height 18
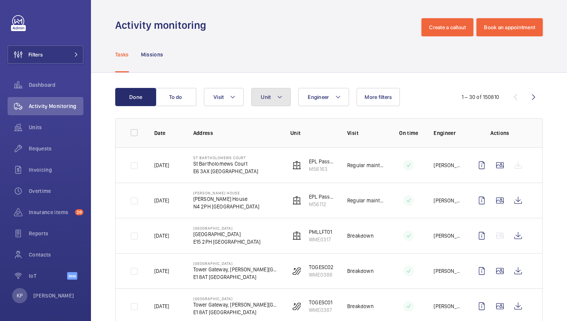
click at [284, 94] on button "Unit" at bounding box center [270, 97] width 39 height 18
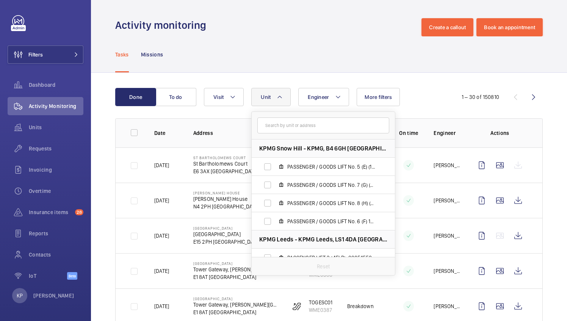
click at [289, 125] on input "text" at bounding box center [323, 125] width 132 height 16
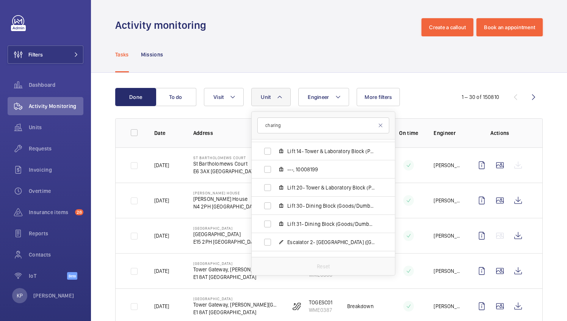
scroll to position [227, 0]
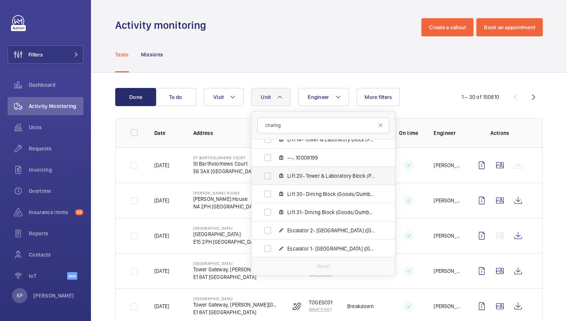
type input "charing"
click at [330, 177] on span "Lift 20- Tower & Laboratory Block (Passenger), 90931621" at bounding box center [331, 176] width 88 height 8
click at [275, 177] on input "Lift 20- Tower & Laboratory Block (Passenger), 90931621" at bounding box center [267, 175] width 15 height 15
checkbox input "true"
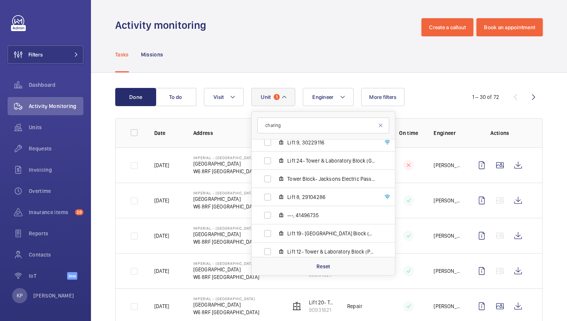
scroll to position [644, 0]
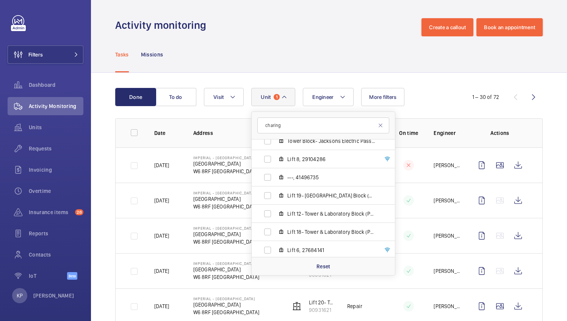
click at [321, 200] on label "Lift 19- Tower & Laboratory Block (Passenger), 15046509" at bounding box center [317, 195] width 131 height 18
click at [275, 200] on input "Lift 19- Tower & Laboratory Block (Passenger), 15046509" at bounding box center [267, 195] width 15 height 15
checkbox input "true"
click at [321, 228] on span "Lift 18- Tower & Laboratory Block (Passenger), 49034976" at bounding box center [331, 232] width 88 height 8
click at [275, 228] on input "Lift 18- Tower & Laboratory Block (Passenger), 49034976" at bounding box center [267, 231] width 15 height 15
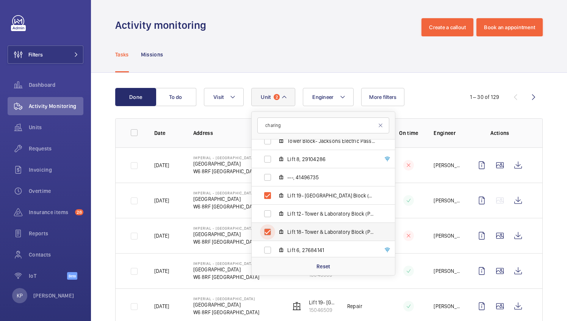
checkbox input "true"
click at [438, 94] on div "Engineer Unit 3 charing Imperial - Charing Cross Hospital - Charing Cross Hospi…" at bounding box center [328, 97] width 248 height 18
